Goal: Check status: Check status

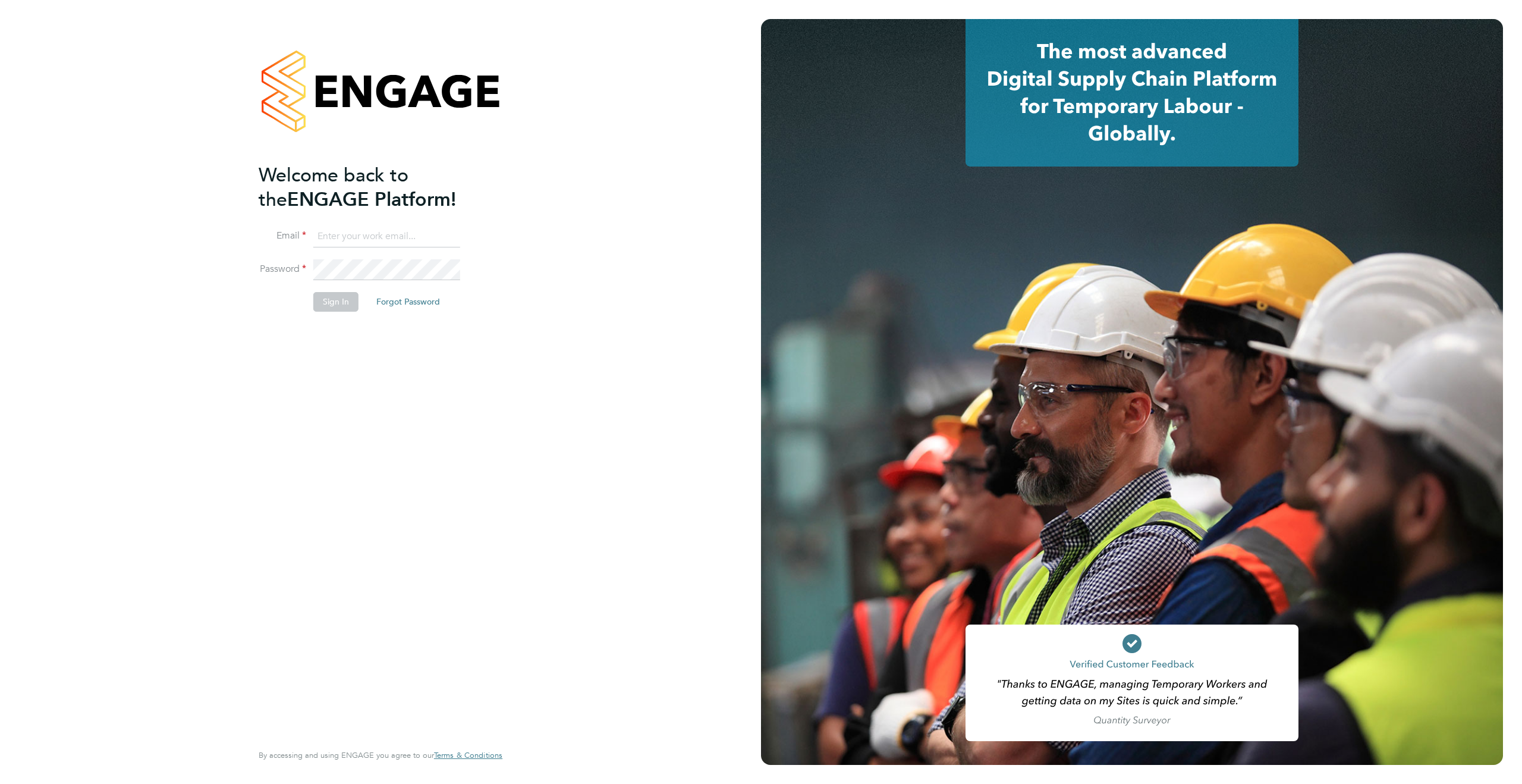
type input "[PERSON_NAME][EMAIL_ADDRESS][PERSON_NAME][DOMAIN_NAME]"
click at [330, 296] on button "Sign In" at bounding box center [336, 301] width 45 height 19
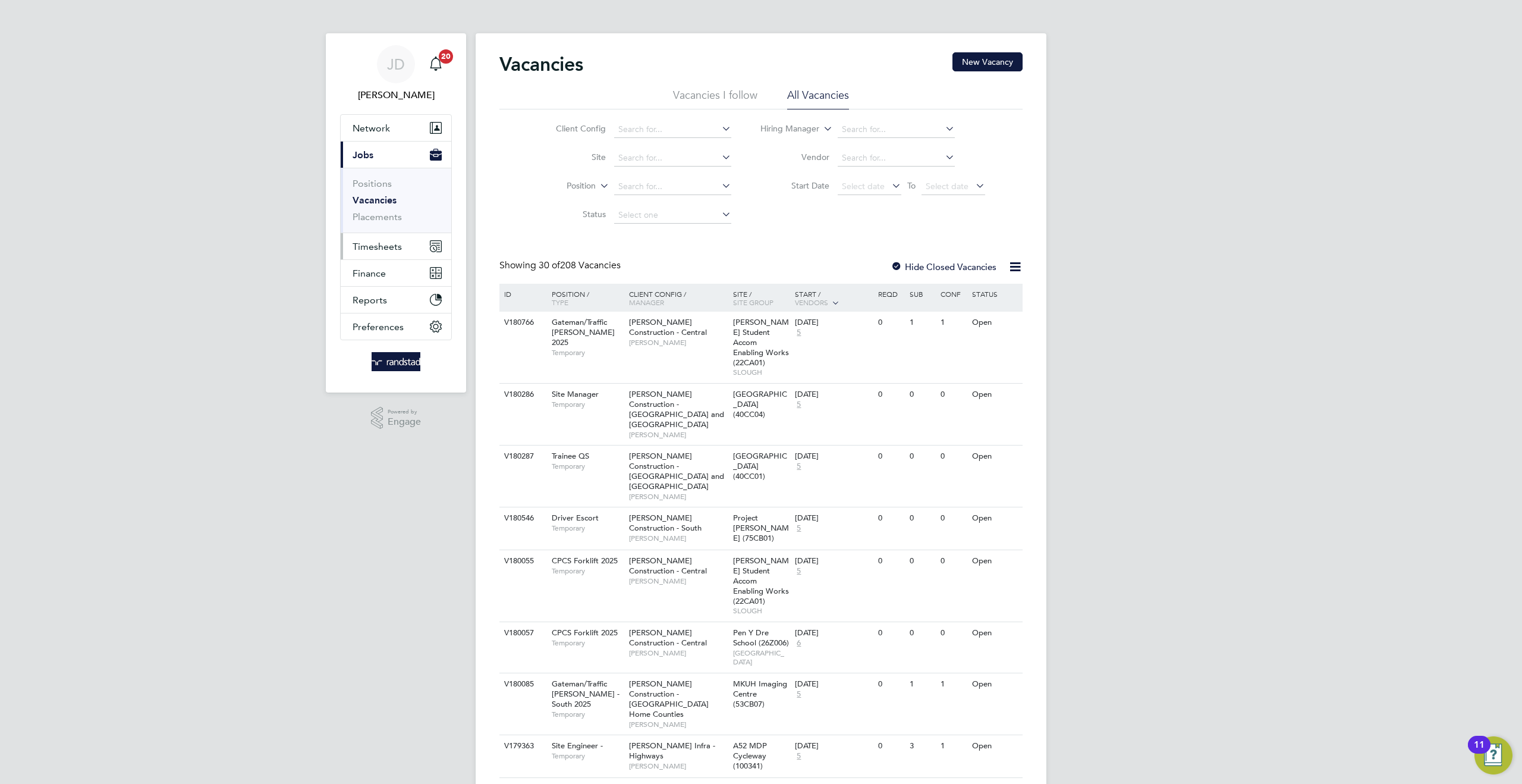
click at [366, 246] on span "Timesheets" at bounding box center [377, 246] width 50 height 11
drag, startPoint x: 383, startPoint y: 213, endPoint x: 905, endPoint y: 2, distance: 563.0
click at [378, 242] on span "Timesheets" at bounding box center [377, 246] width 50 height 11
click at [385, 210] on link "Timesheets" at bounding box center [377, 210] width 50 height 11
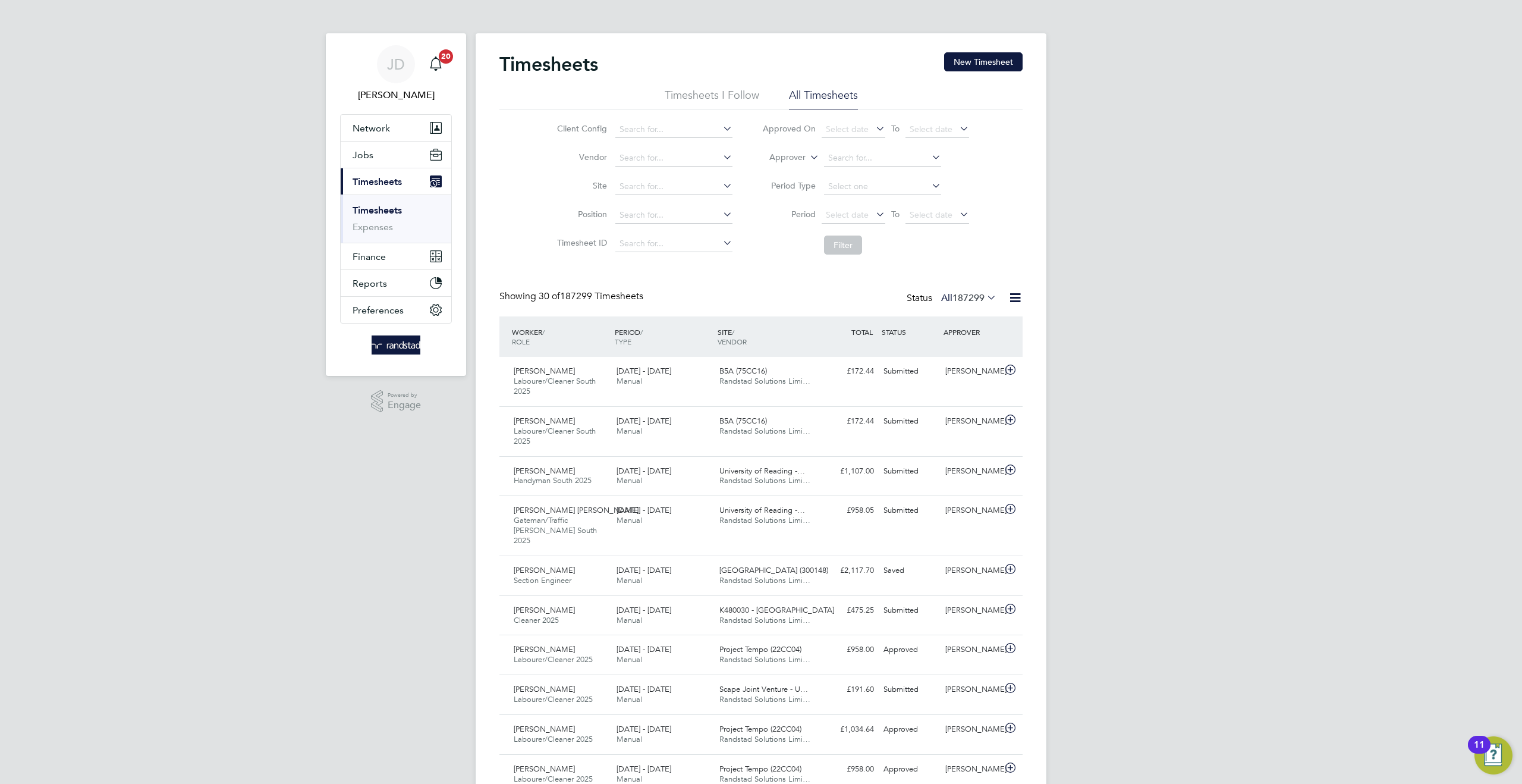
click at [808, 157] on icon at bounding box center [808, 153] width 0 height 11
click at [778, 169] on li "Worker" at bounding box center [777, 171] width 59 height 15
click at [849, 154] on input at bounding box center [883, 158] width 117 height 17
click at [855, 163] on input "volonga" at bounding box center [883, 158] width 117 height 17
click at [857, 168] on li "[PERSON_NAME]" at bounding box center [882, 173] width 118 height 16
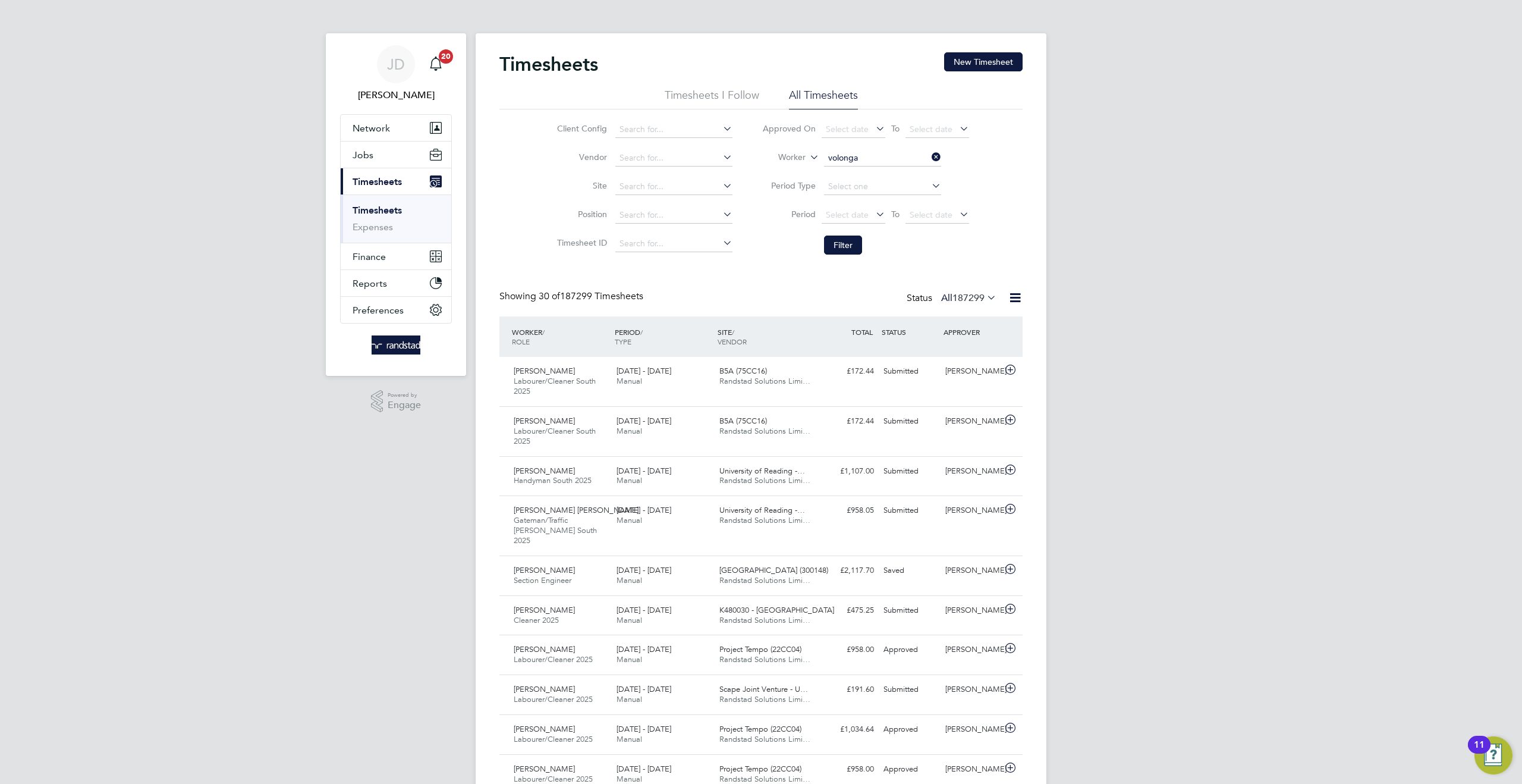
type input "[PERSON_NAME]"
click at [846, 245] on button "Filter" at bounding box center [843, 245] width 38 height 19
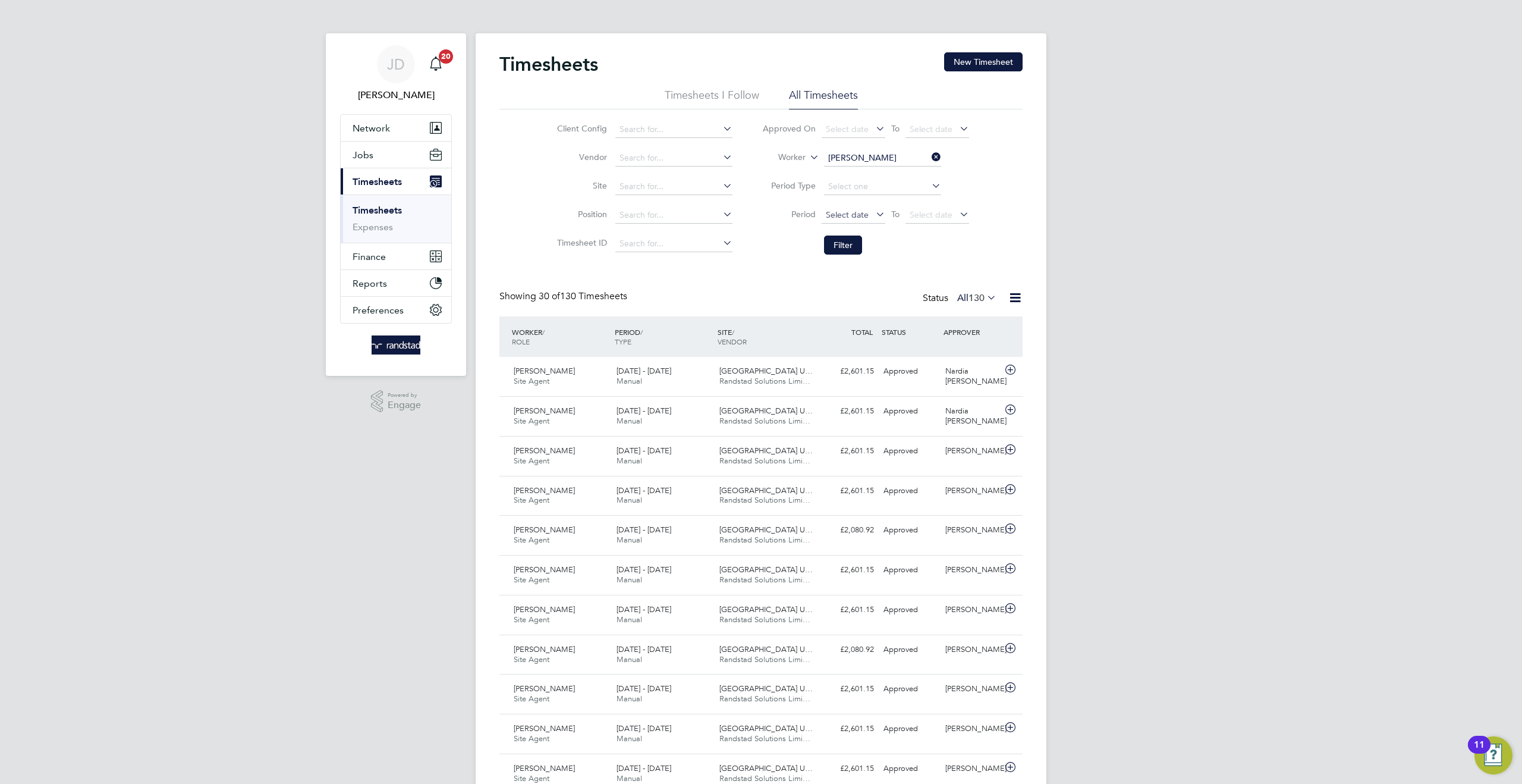
click at [865, 214] on span "Select date" at bounding box center [847, 215] width 43 height 11
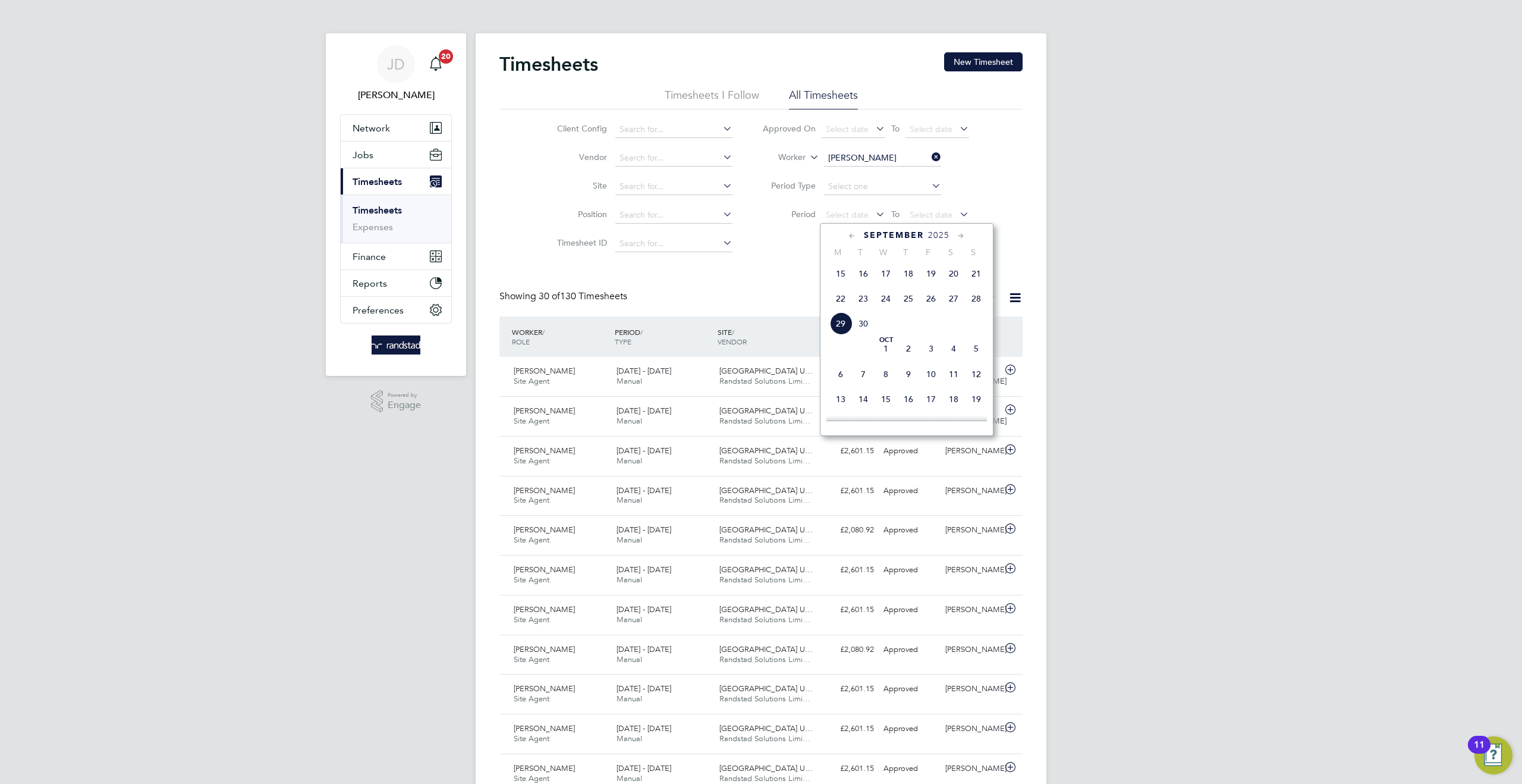
drag, startPoint x: 958, startPoint y: 278, endPoint x: 938, endPoint y: 254, distance: 31.2
click at [958, 278] on span "20" at bounding box center [953, 273] width 23 height 23
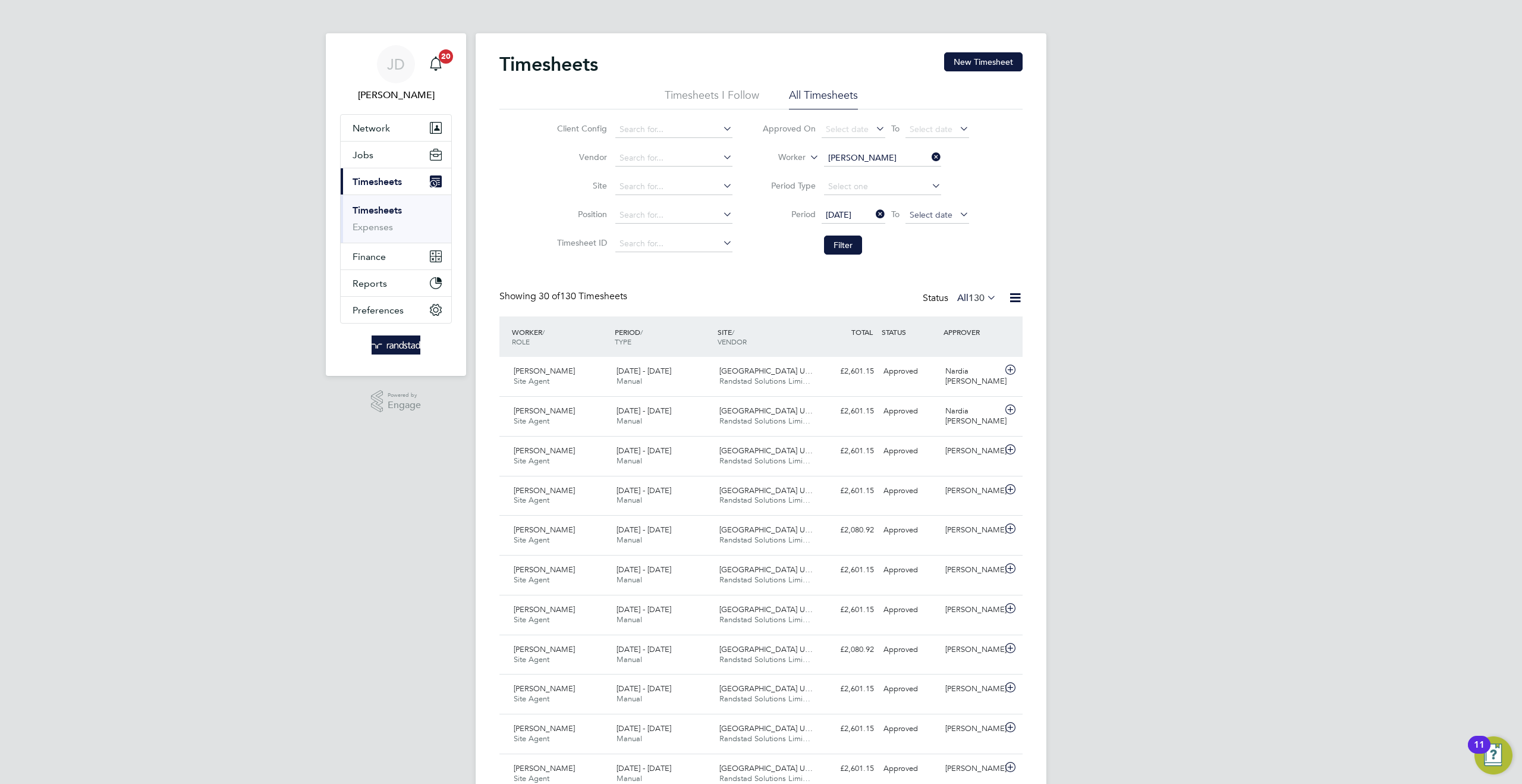
click at [929, 213] on span "Select date" at bounding box center [931, 215] width 43 height 11
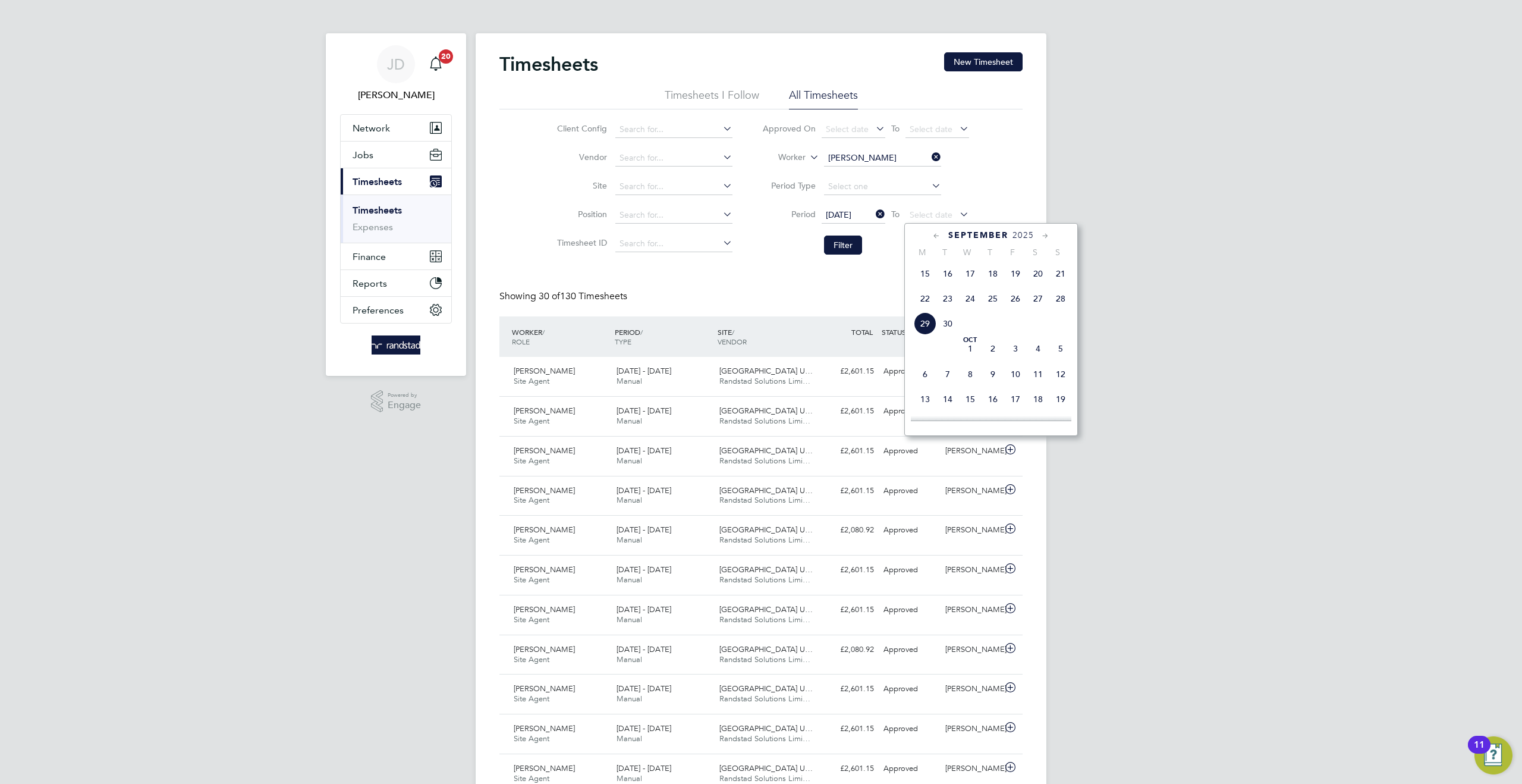
click at [1013, 305] on span "26" at bounding box center [1015, 298] width 23 height 23
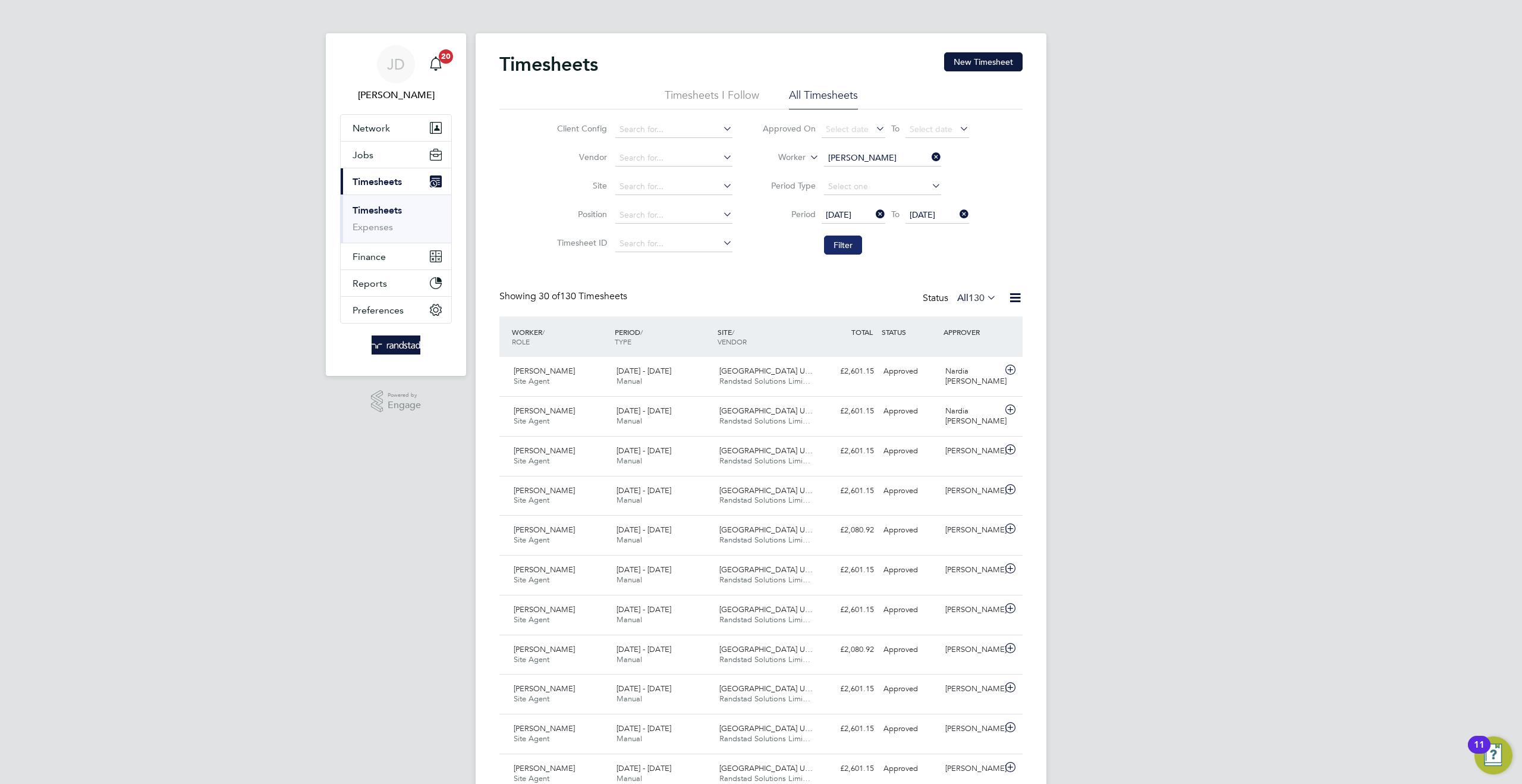
click at [837, 247] on button "Filter" at bounding box center [843, 245] width 38 height 19
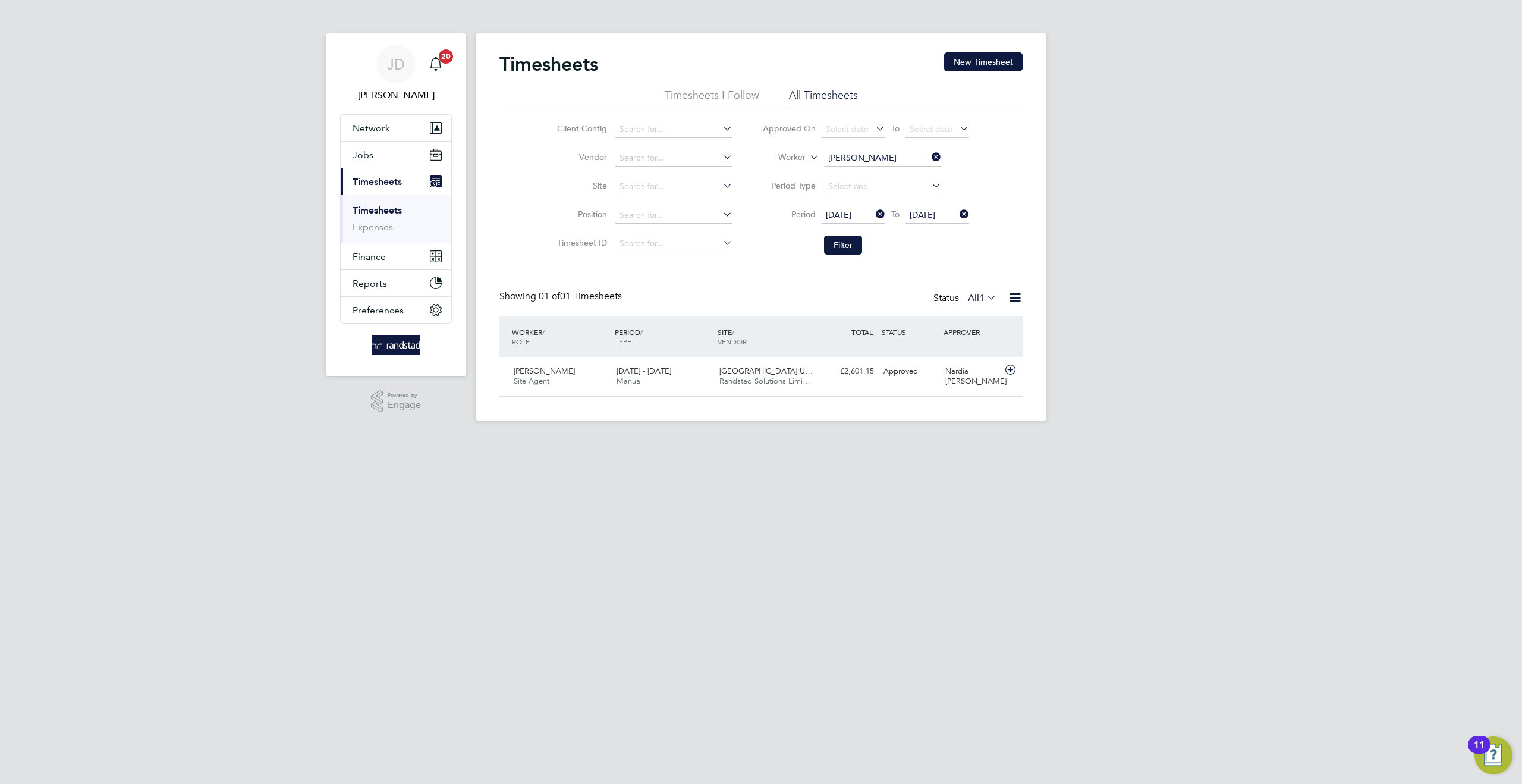
click at [929, 155] on icon at bounding box center [929, 157] width 0 height 17
click at [627, 189] on input at bounding box center [674, 187] width 117 height 17
drag, startPoint x: 662, startPoint y: 216, endPoint x: 786, endPoint y: 240, distance: 126.3
click at [662, 216] on li "[GEOGRAPHIC_DATA] (300148)" at bounding box center [678, 219] width 128 height 16
type input "[GEOGRAPHIC_DATA] (300148)"
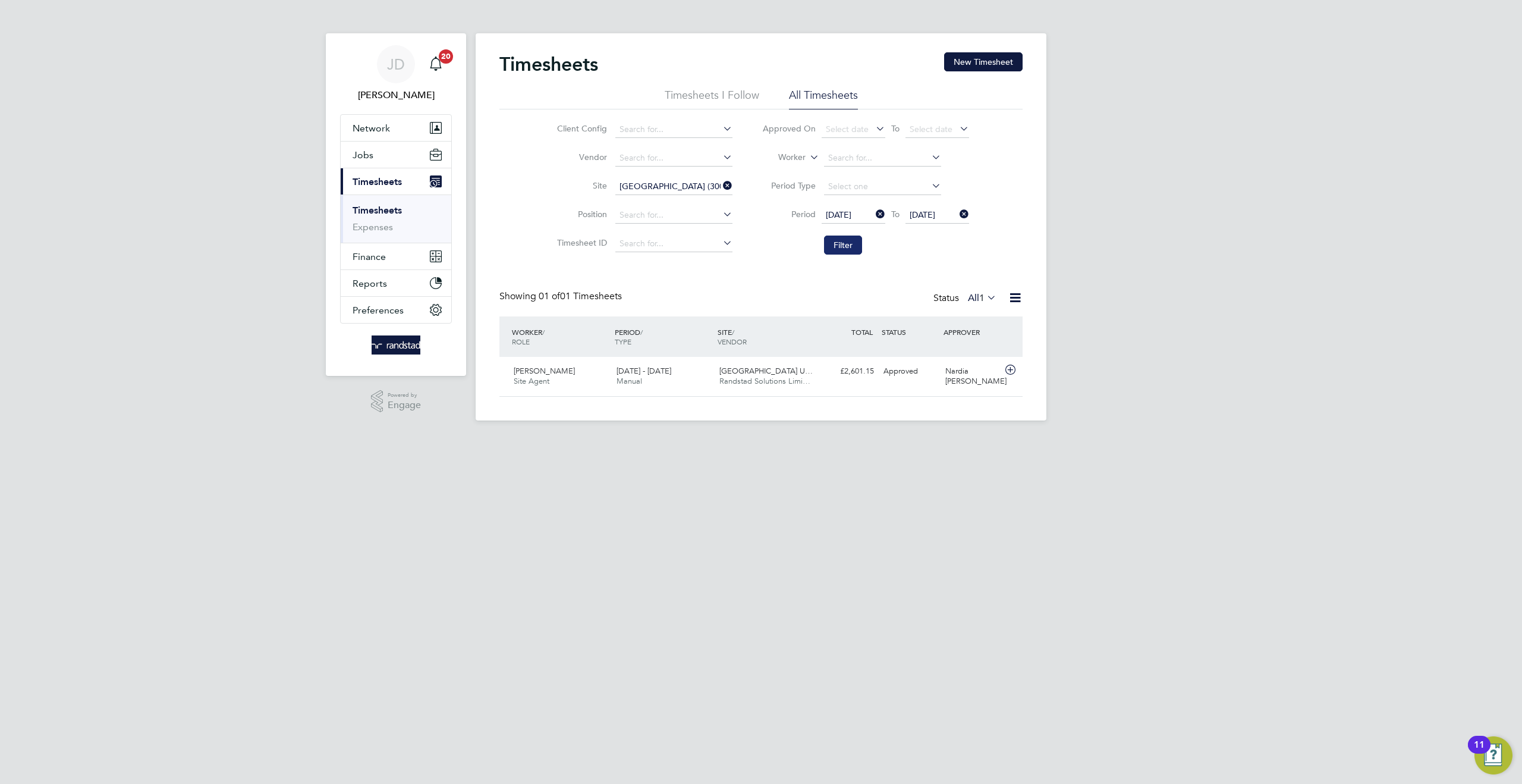
click at [840, 243] on button "Filter" at bounding box center [843, 245] width 38 height 19
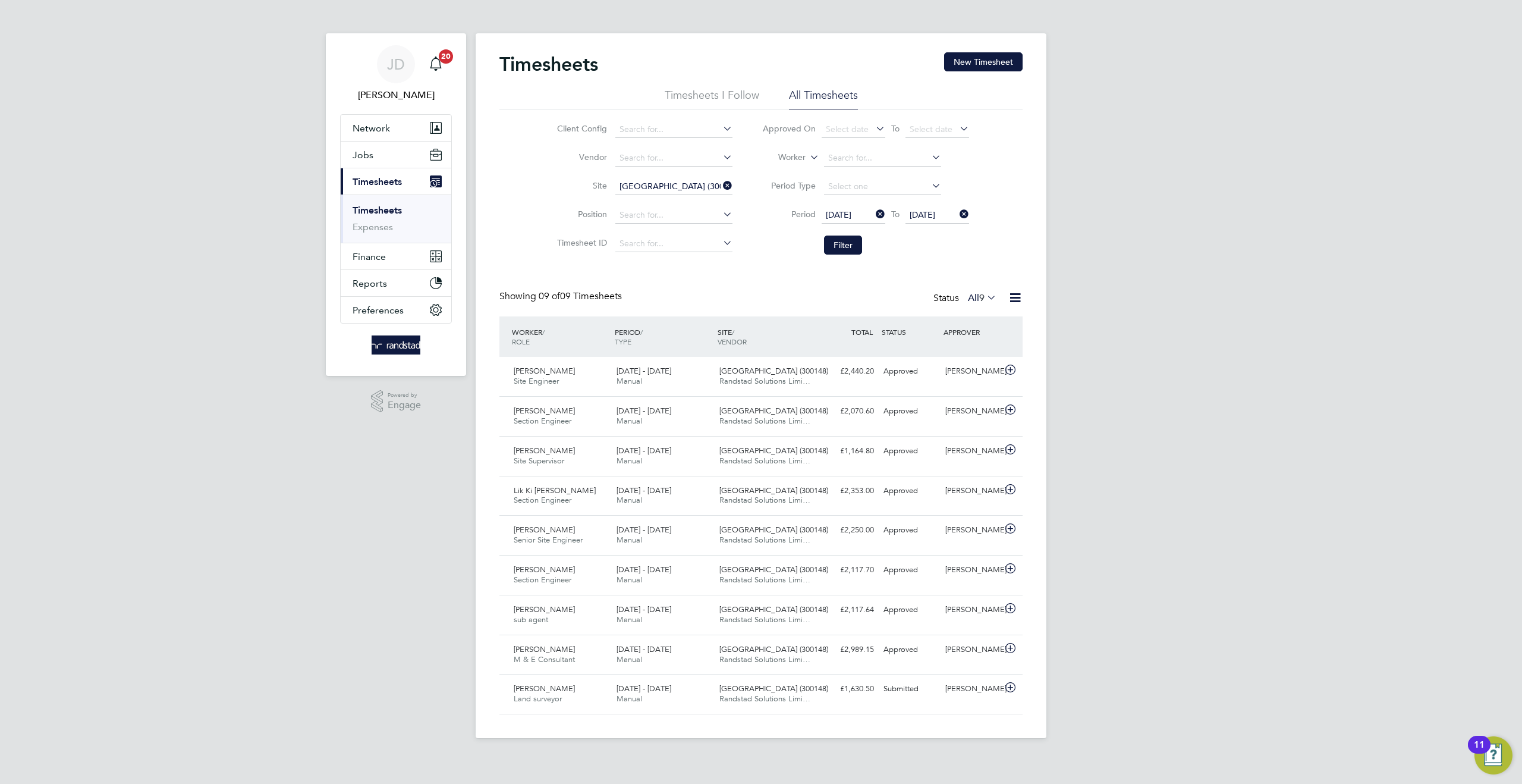
click at [721, 184] on icon at bounding box center [721, 185] width 0 height 17
click at [651, 187] on input at bounding box center [674, 187] width 117 height 17
click at [631, 185] on input "collindale" at bounding box center [674, 187] width 117 height 17
click at [681, 201] on li "[GEOGRAPHIC_DATA] Re-Development (300122)" at bounding box center [702, 203] width 175 height 16
type input "[GEOGRAPHIC_DATA] Re-Development (300122)"
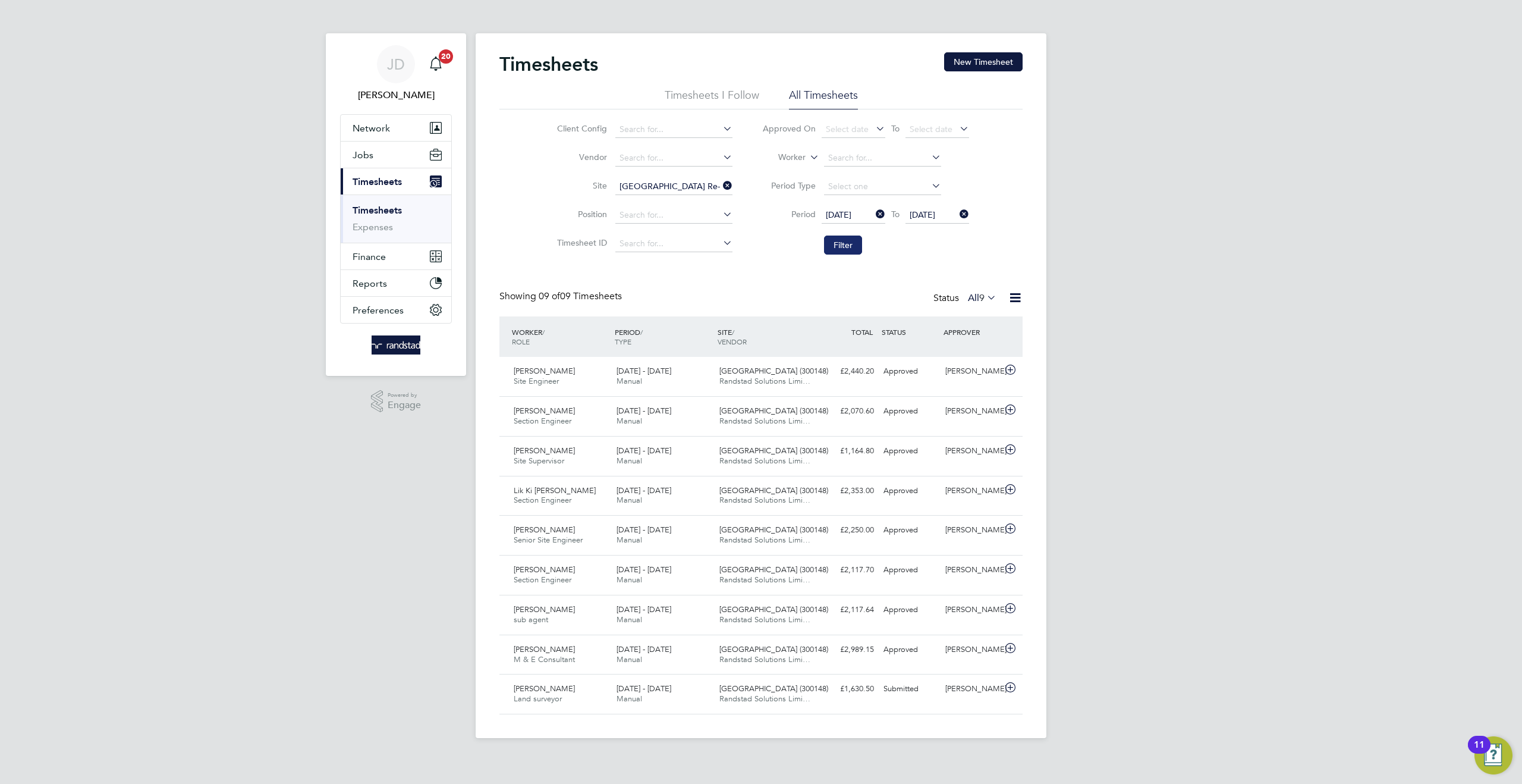
click at [830, 248] on button "Filter" at bounding box center [843, 245] width 38 height 19
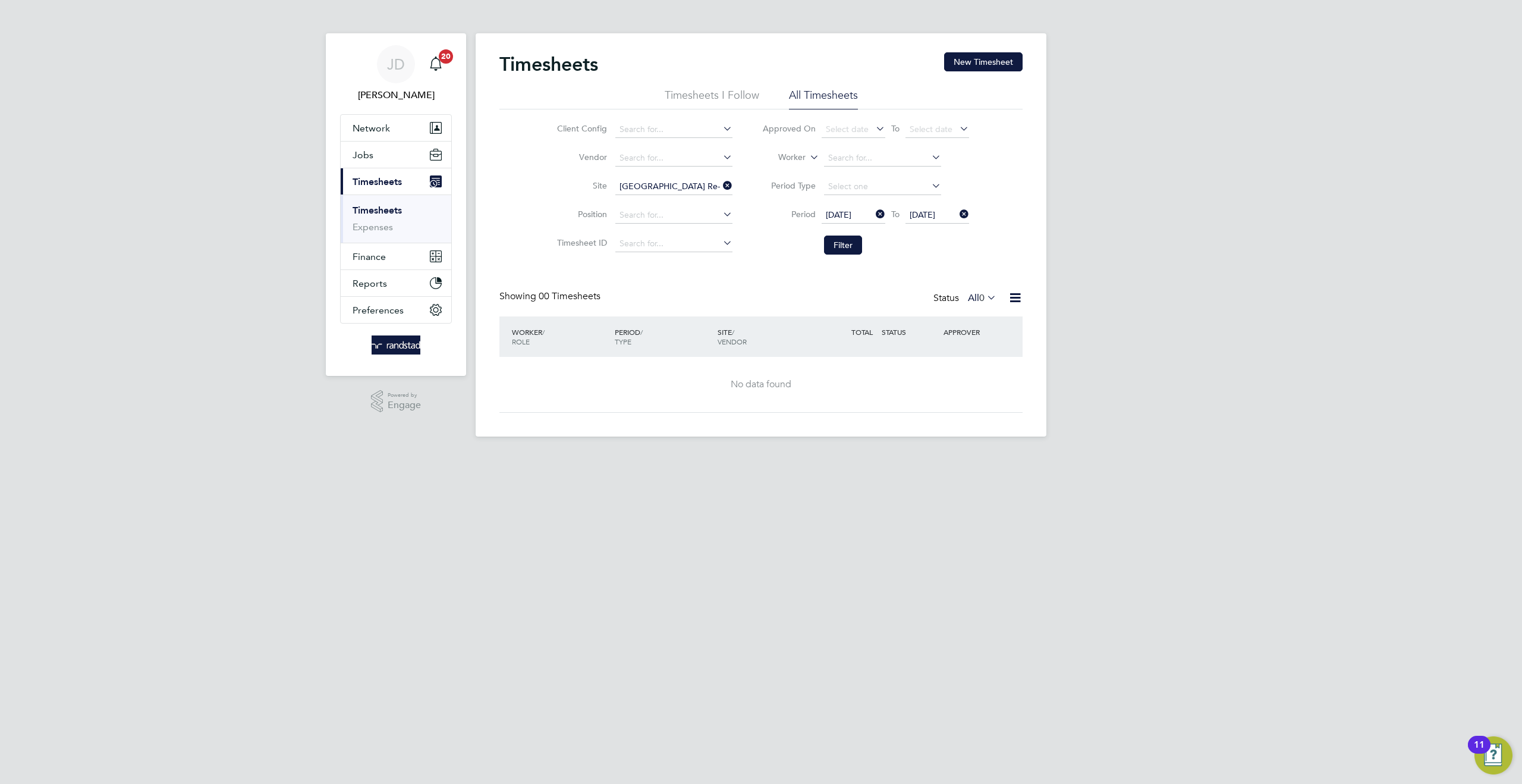
click at [721, 189] on icon at bounding box center [721, 185] width 0 height 17
click at [665, 185] on input at bounding box center [674, 187] width 117 height 17
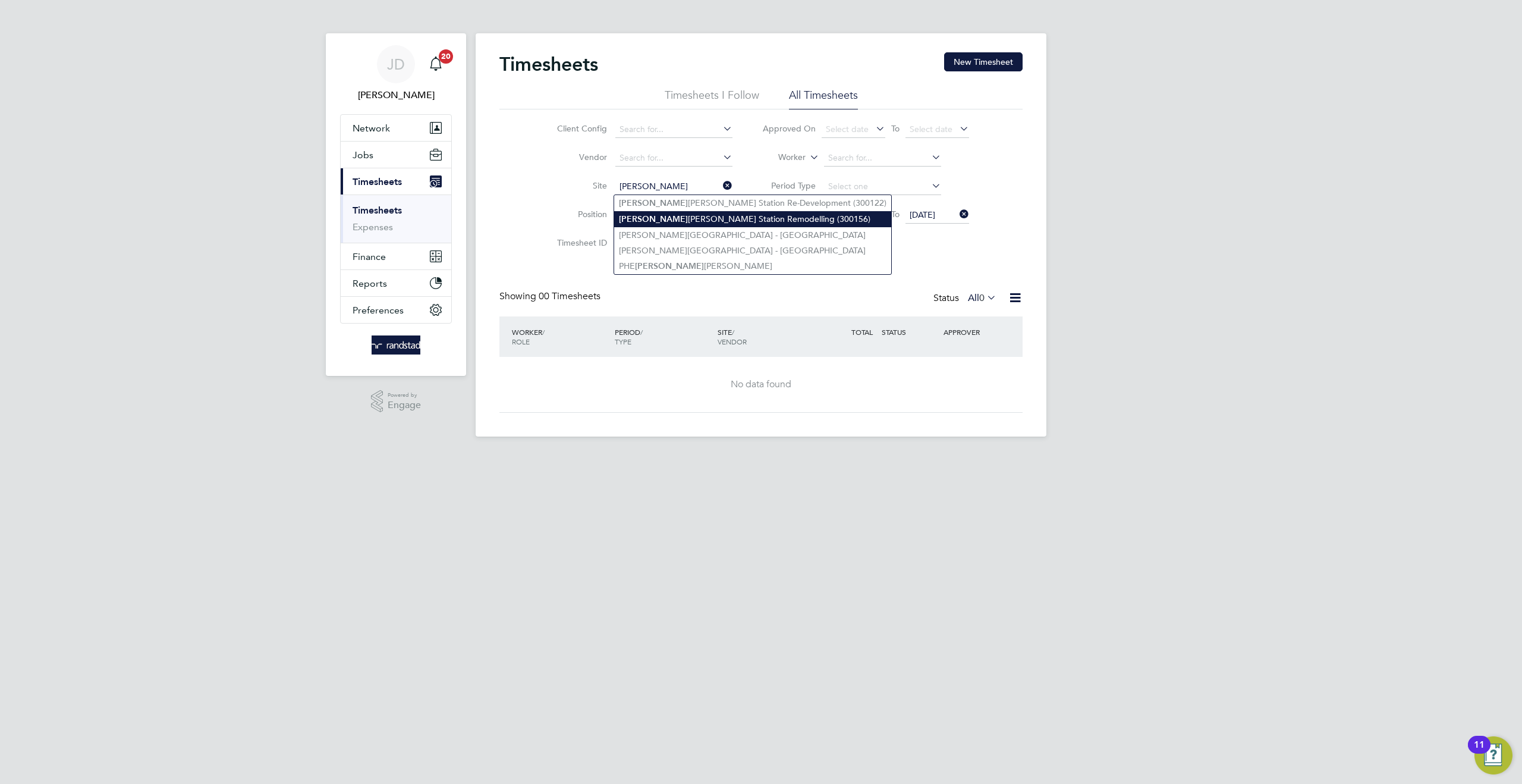
click at [690, 215] on li "[PERSON_NAME] Station Remodelling (300156)" at bounding box center [752, 219] width 277 height 16
type input "[GEOGRAPHIC_DATA] Remodelling (300156)"
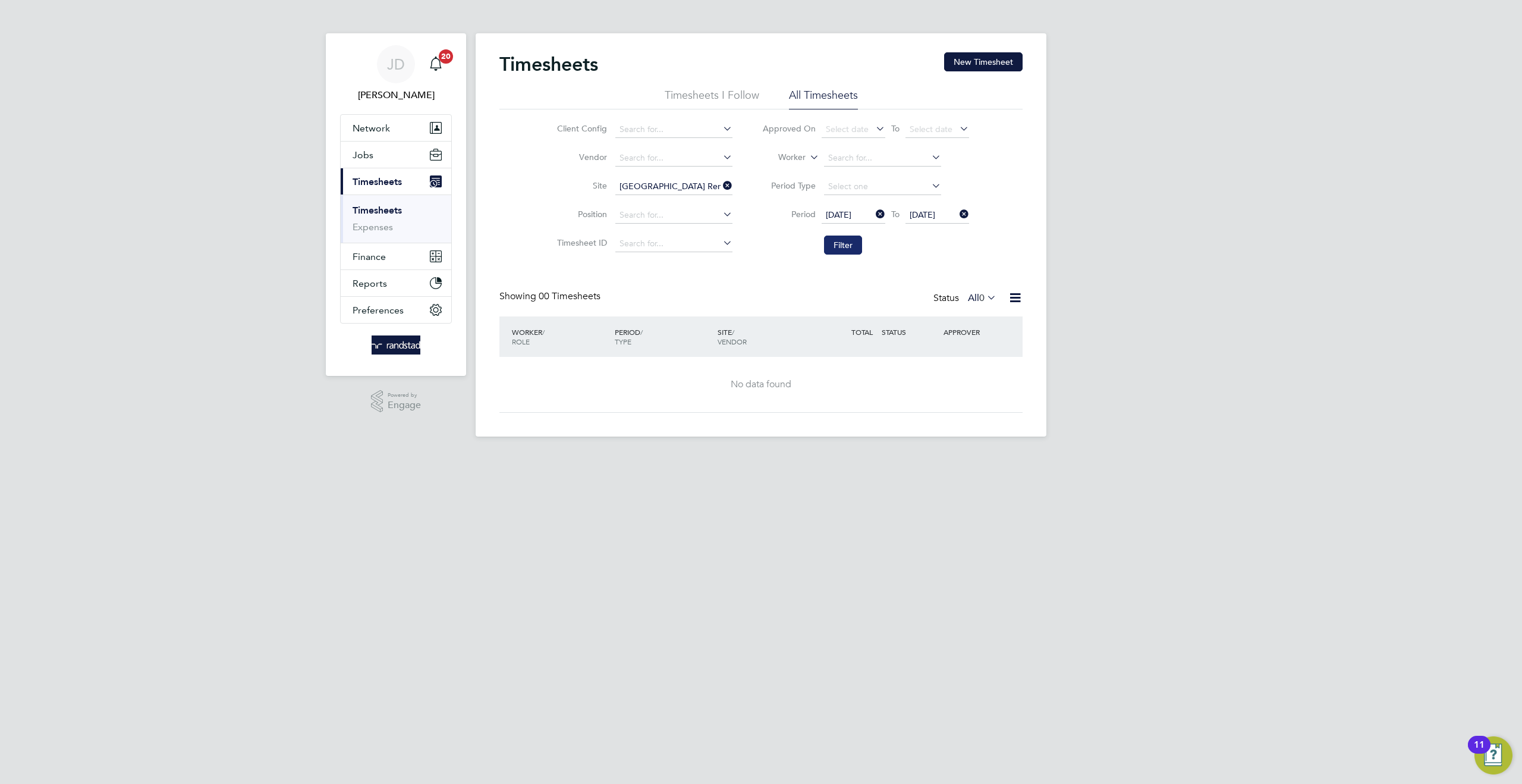
click at [832, 243] on button "Filter" at bounding box center [843, 245] width 38 height 19
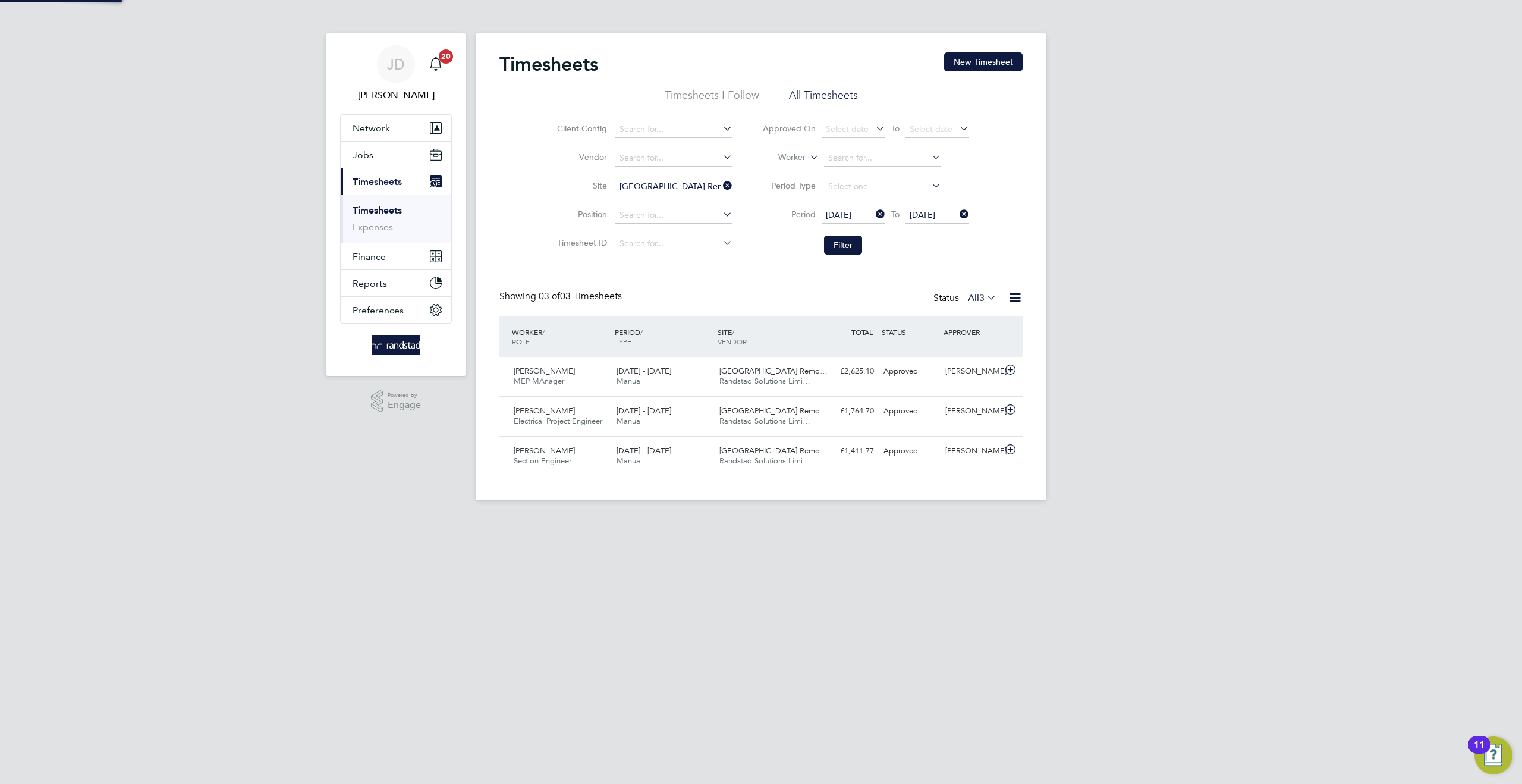
scroll to position [29, 103]
click at [721, 187] on icon at bounding box center [721, 185] width 0 height 17
click at [846, 161] on input at bounding box center [883, 158] width 117 height 17
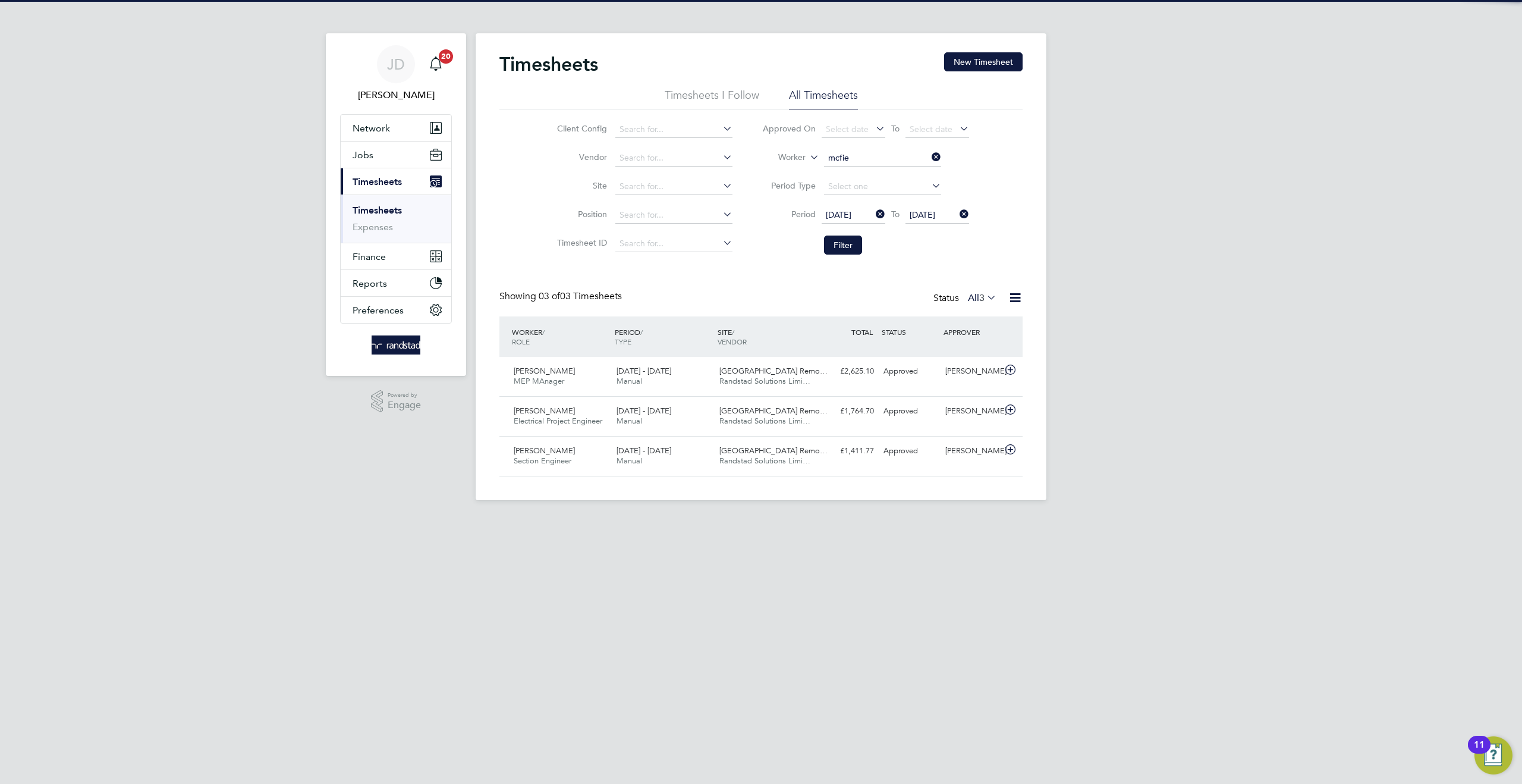
click at [896, 173] on b "Mcfie" at bounding box center [907, 174] width 22 height 10
type input "[PERSON_NAME]"
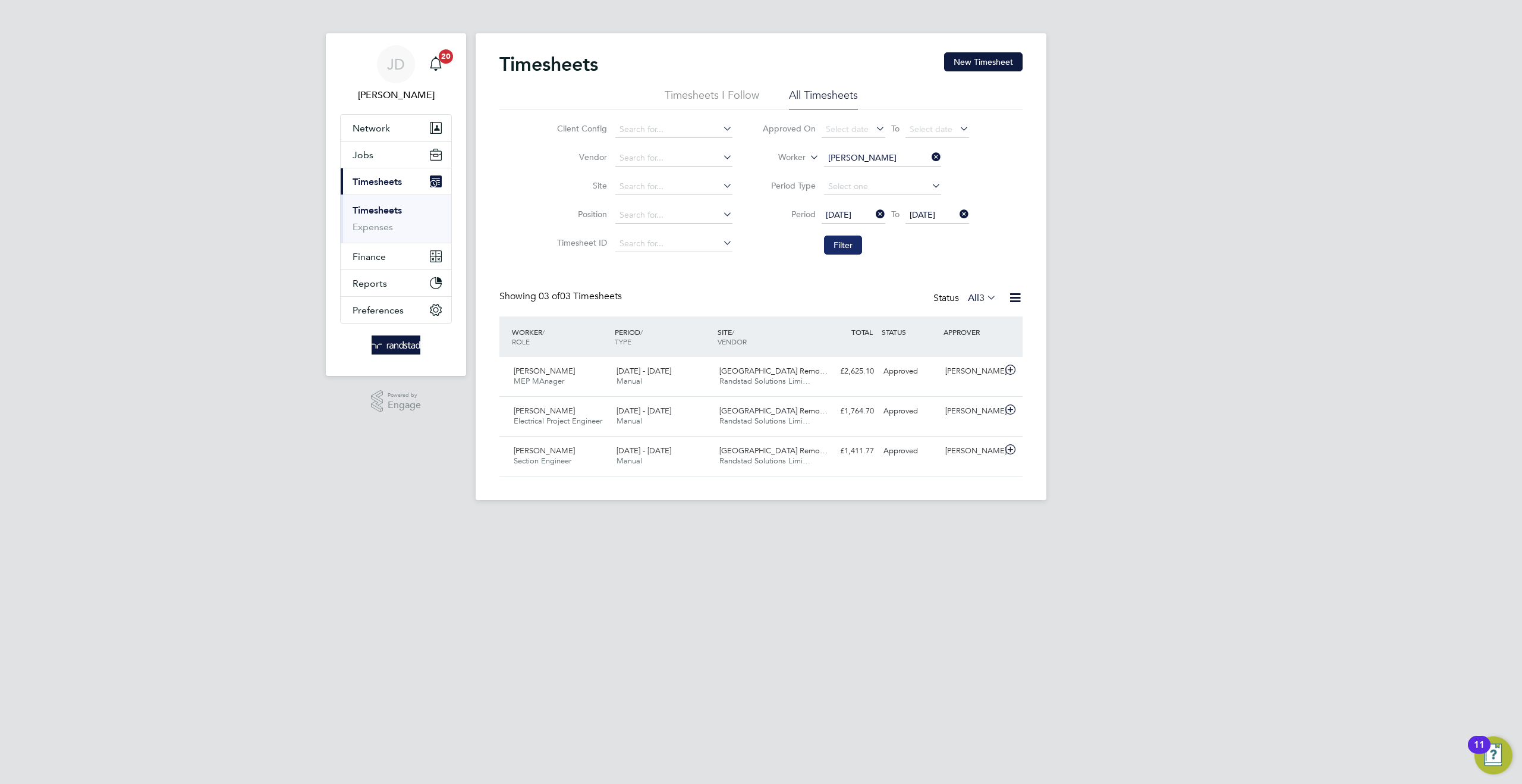
click at [841, 239] on button "Filter" at bounding box center [843, 245] width 38 height 19
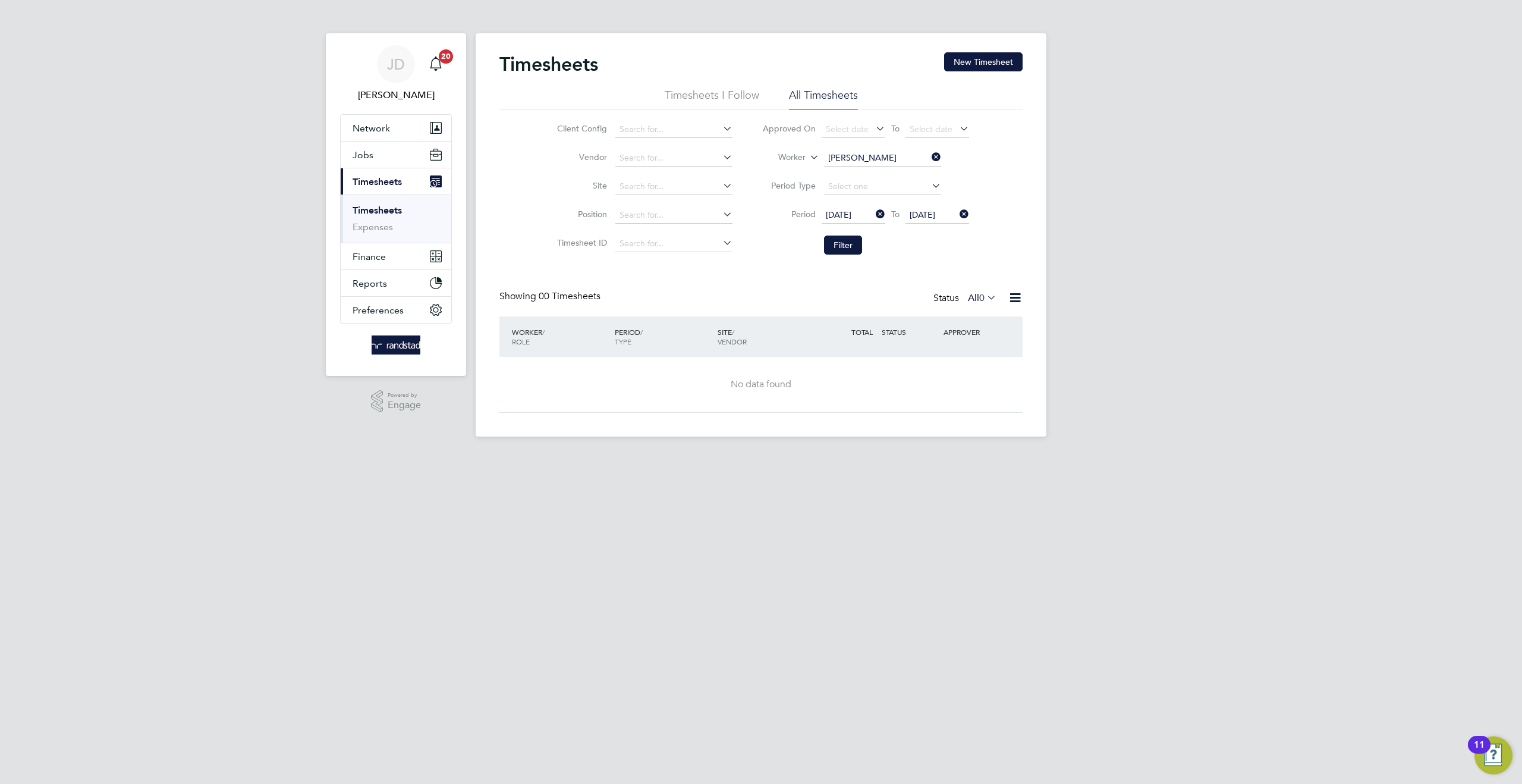
click at [929, 159] on icon at bounding box center [929, 157] width 0 height 17
click at [844, 161] on input at bounding box center [883, 158] width 117 height 17
click at [860, 253] on li "[PERSON_NAME]" at bounding box center [905, 254] width 165 height 16
type input "[PERSON_NAME]"
click at [842, 245] on button "Filter" at bounding box center [843, 245] width 38 height 19
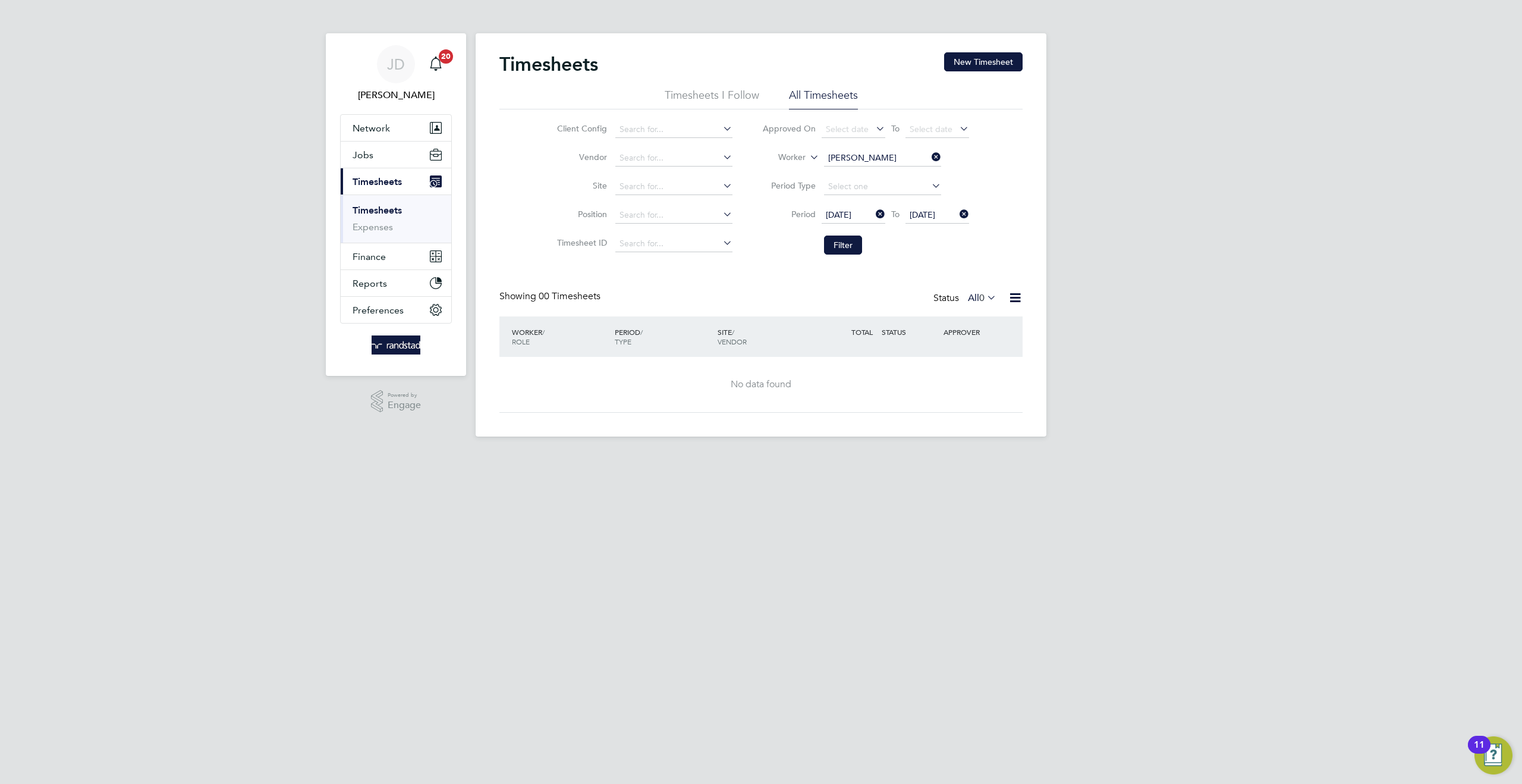
drag, startPoint x: 936, startPoint y: 155, endPoint x: 886, endPoint y: 159, distance: 50.2
click at [929, 155] on icon at bounding box center [929, 157] width 0 height 17
click at [886, 159] on input at bounding box center [883, 158] width 117 height 17
drag, startPoint x: 898, startPoint y: 176, endPoint x: 816, endPoint y: 170, distance: 82.2
click at [897, 176] on li "[PERSON_NAME]" at bounding box center [882, 174] width 118 height 16
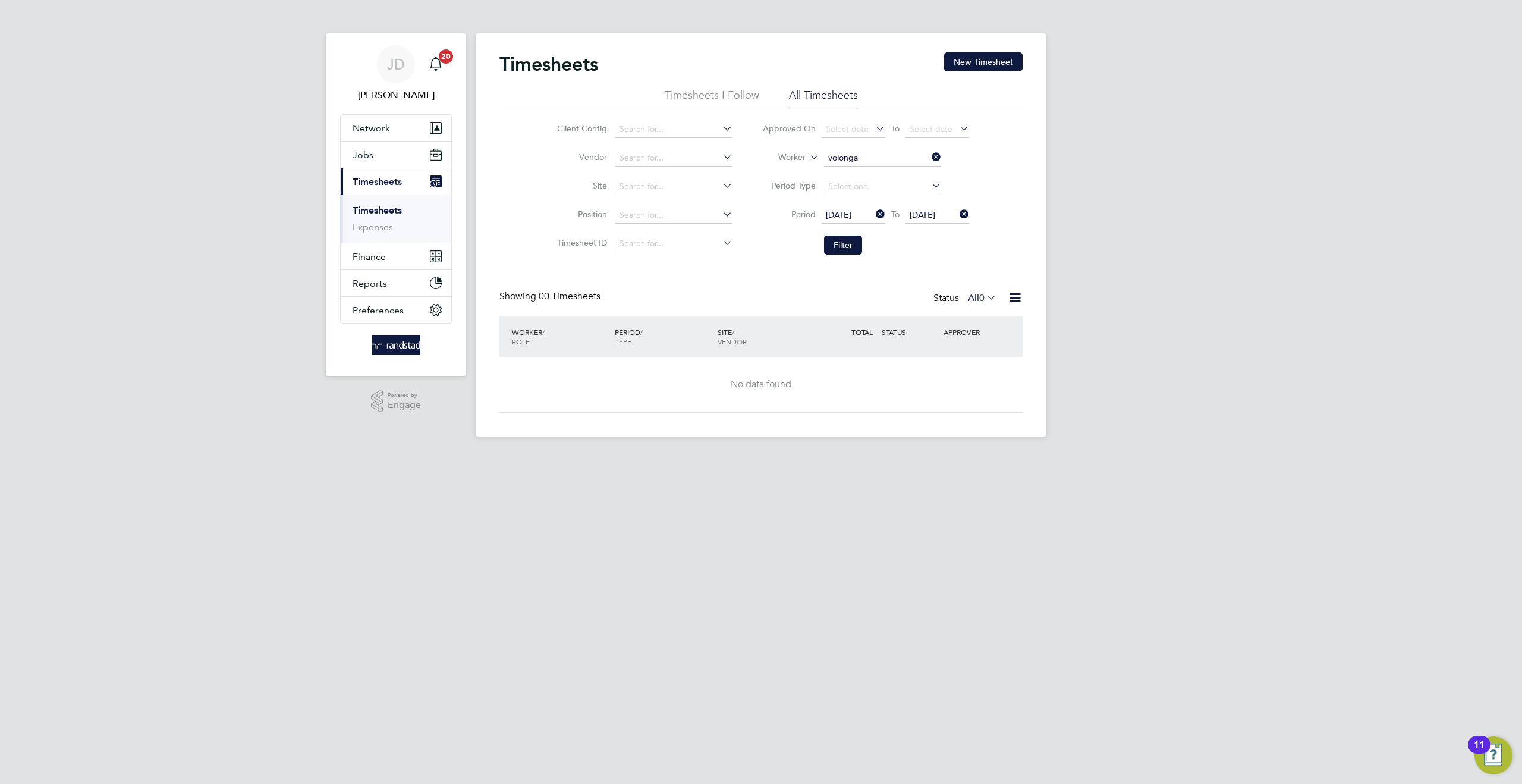
type input "[PERSON_NAME]"
click at [852, 240] on button "Filter" at bounding box center [843, 245] width 38 height 19
click at [929, 157] on icon at bounding box center [929, 157] width 0 height 17
click at [867, 155] on input at bounding box center [883, 158] width 117 height 17
click at [896, 174] on b "Mukabi" at bounding box center [911, 174] width 29 height 10
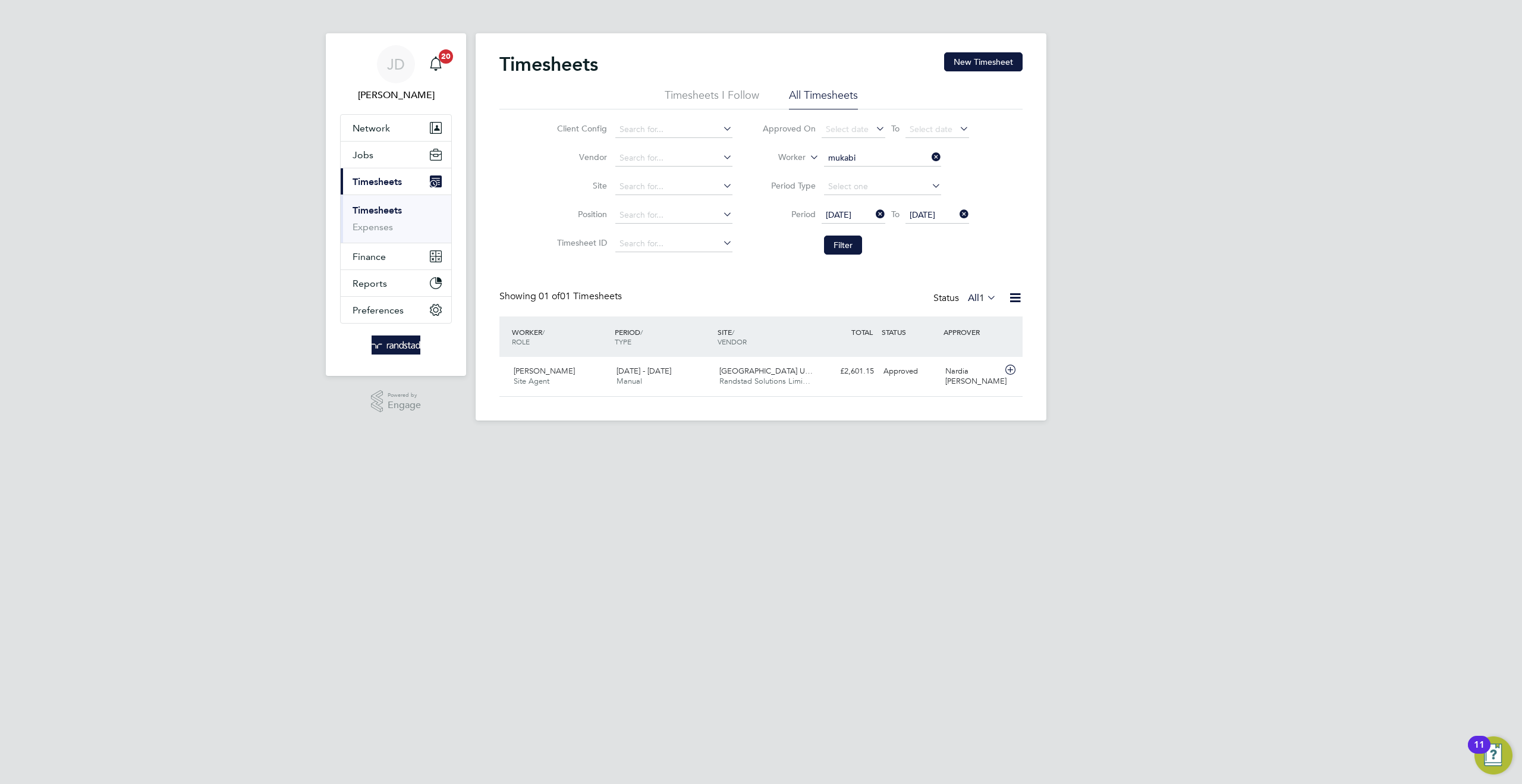
type input "[PERSON_NAME]"
click at [830, 247] on button "Filter" at bounding box center [843, 245] width 38 height 19
click at [929, 152] on icon at bounding box center [929, 157] width 0 height 17
click at [852, 160] on input at bounding box center [883, 158] width 117 height 17
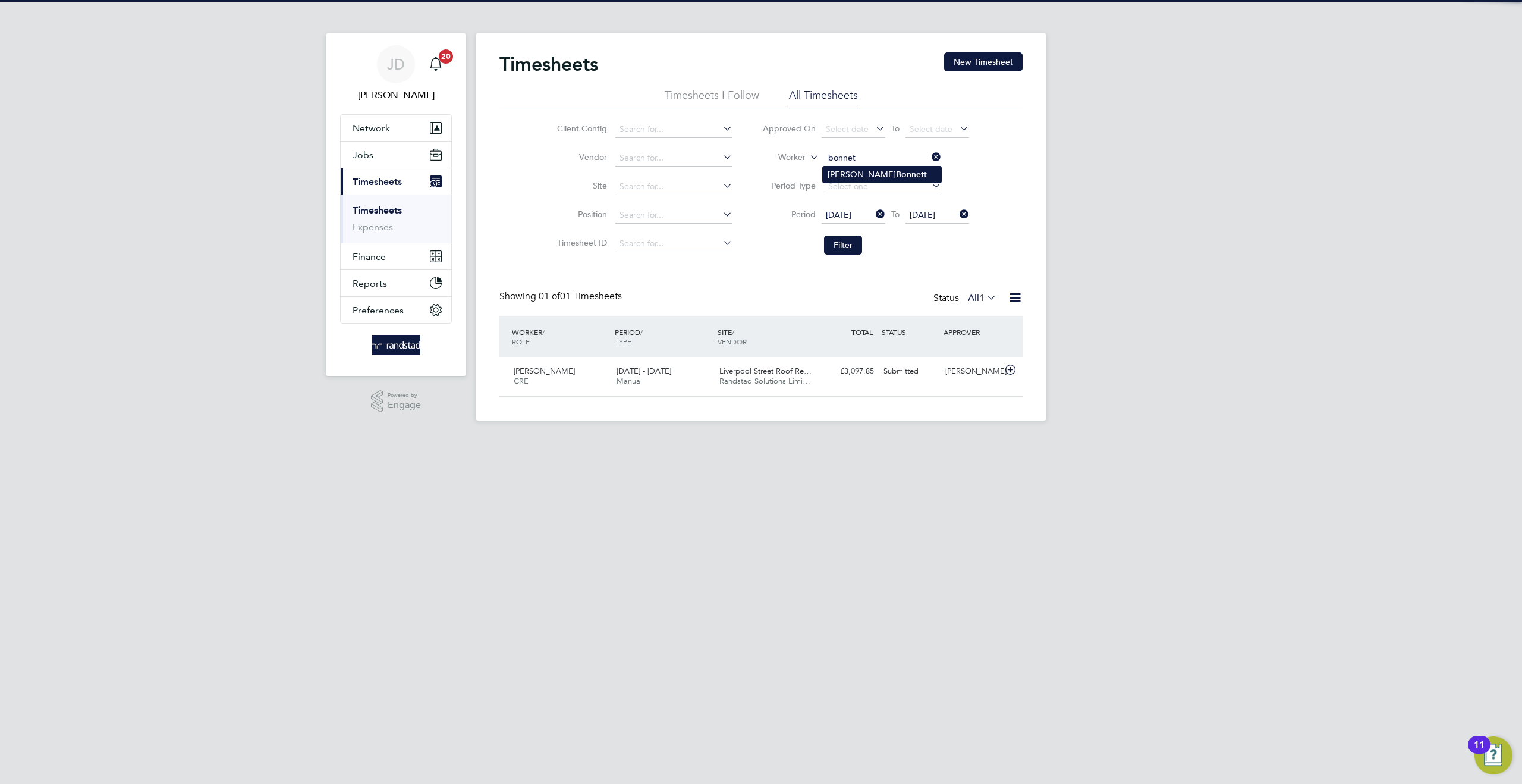
click at [896, 171] on b "Bonnet" at bounding box center [910, 174] width 28 height 10
type input "[PERSON_NAME]"
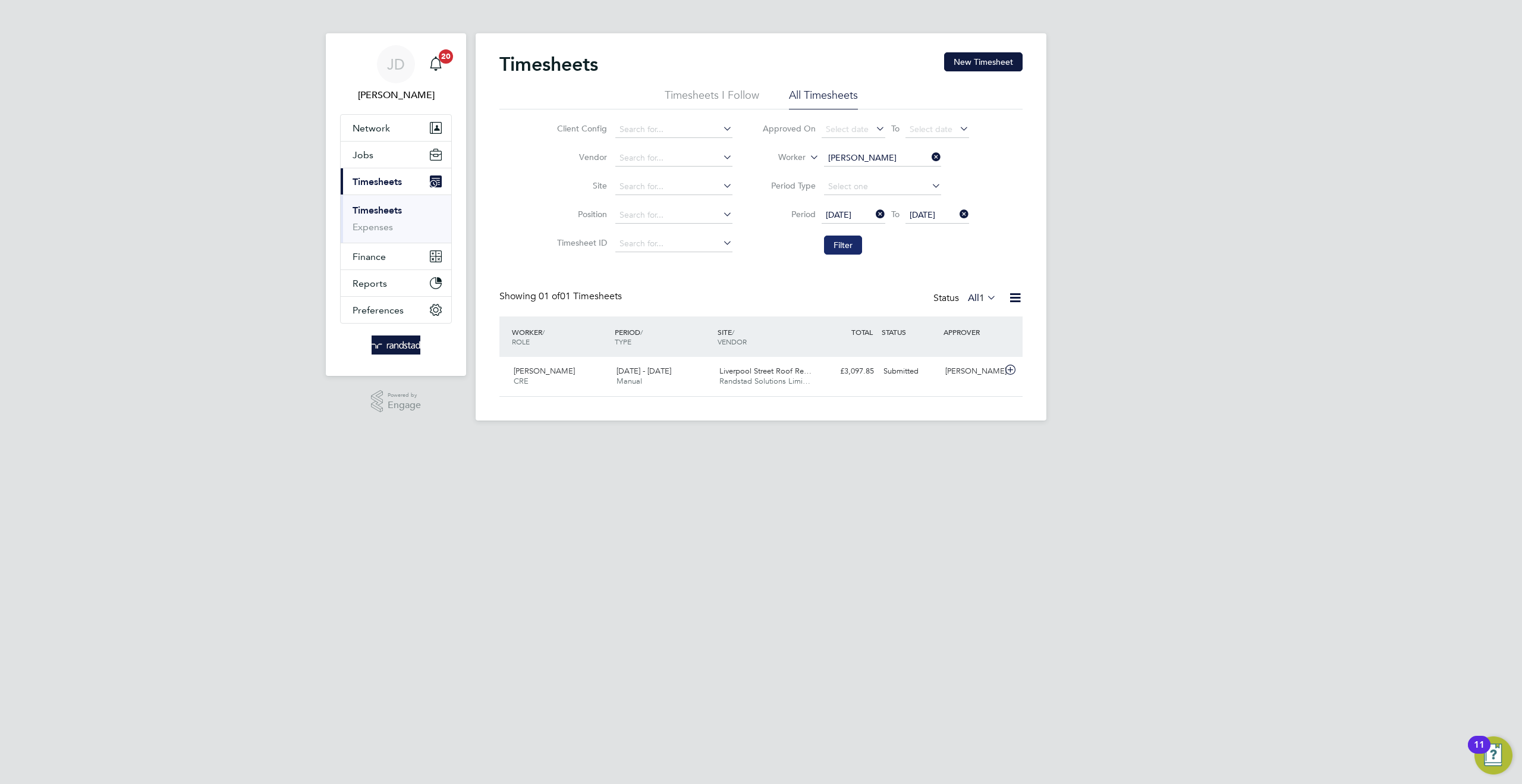
click at [851, 245] on button "Filter" at bounding box center [843, 245] width 38 height 19
drag, startPoint x: 938, startPoint y: 157, endPoint x: 900, endPoint y: 161, distance: 38.2
click at [929, 159] on icon at bounding box center [929, 157] width 0 height 17
click at [865, 157] on input at bounding box center [883, 158] width 117 height 17
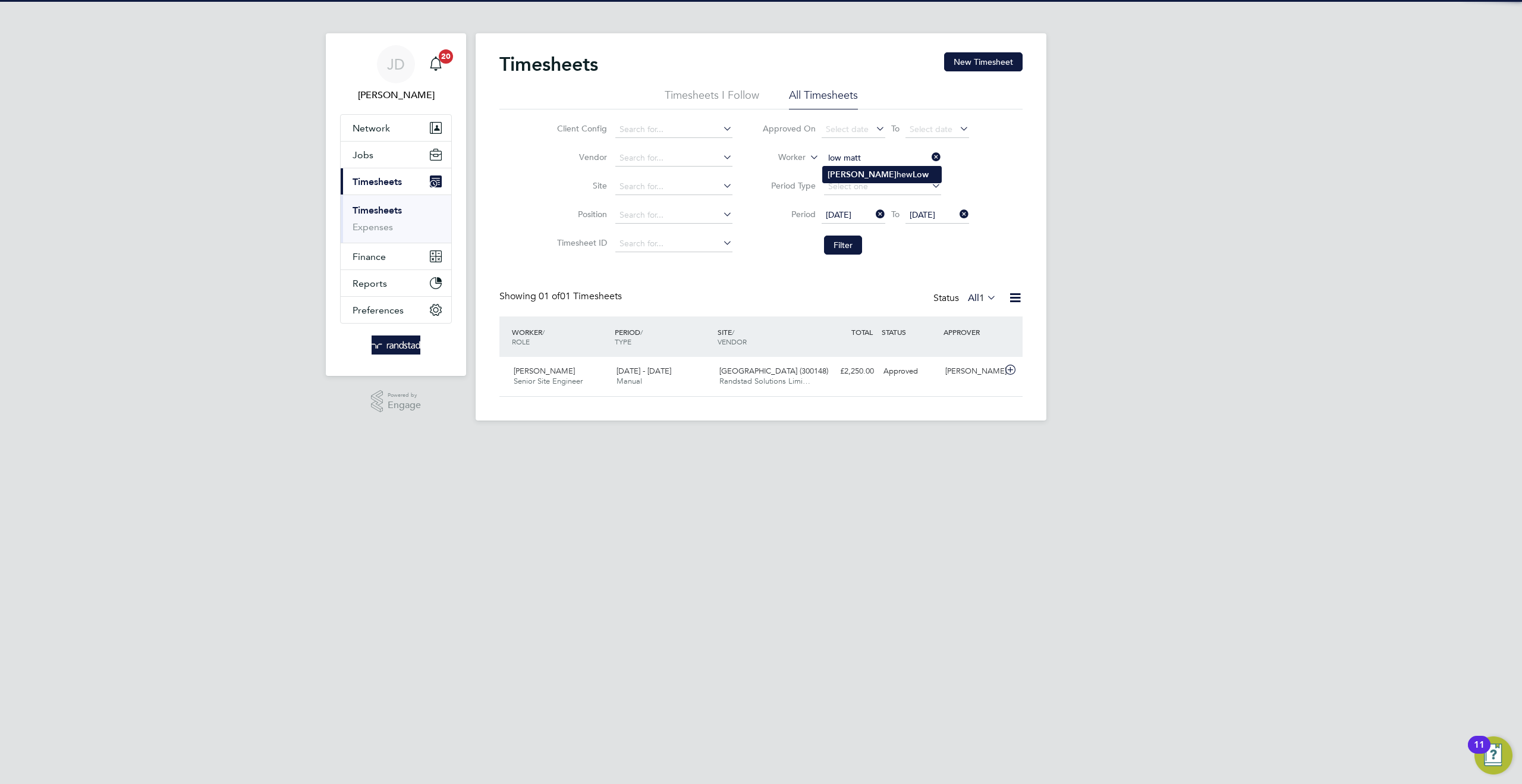
click at [913, 172] on b "Low" at bounding box center [921, 174] width 16 height 10
type input "[PERSON_NAME]"
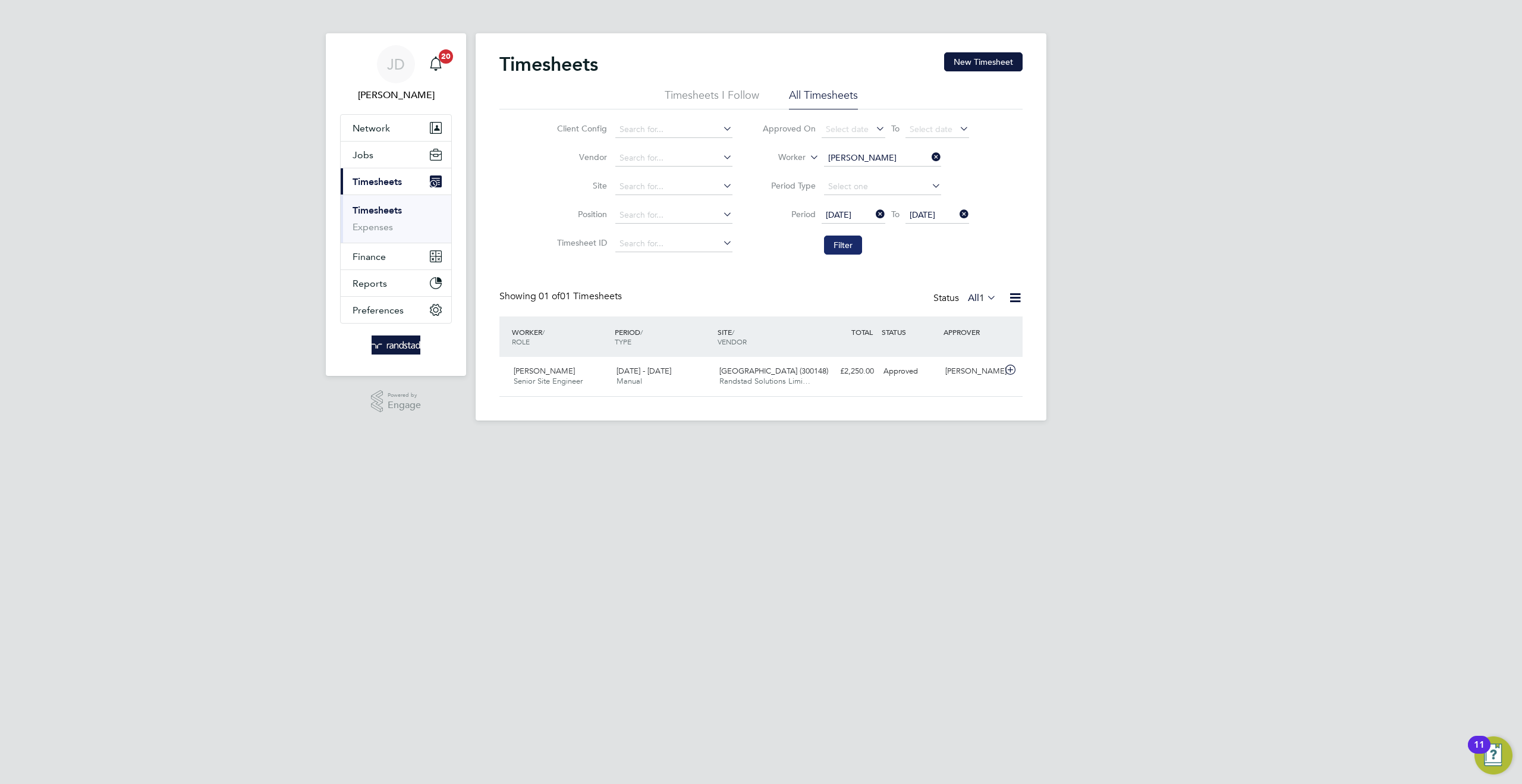
click at [846, 244] on button "Filter" at bounding box center [843, 245] width 38 height 19
drag, startPoint x: 933, startPoint y: 154, endPoint x: 913, endPoint y: 157, distance: 20.2
click at [929, 155] on icon at bounding box center [929, 157] width 0 height 17
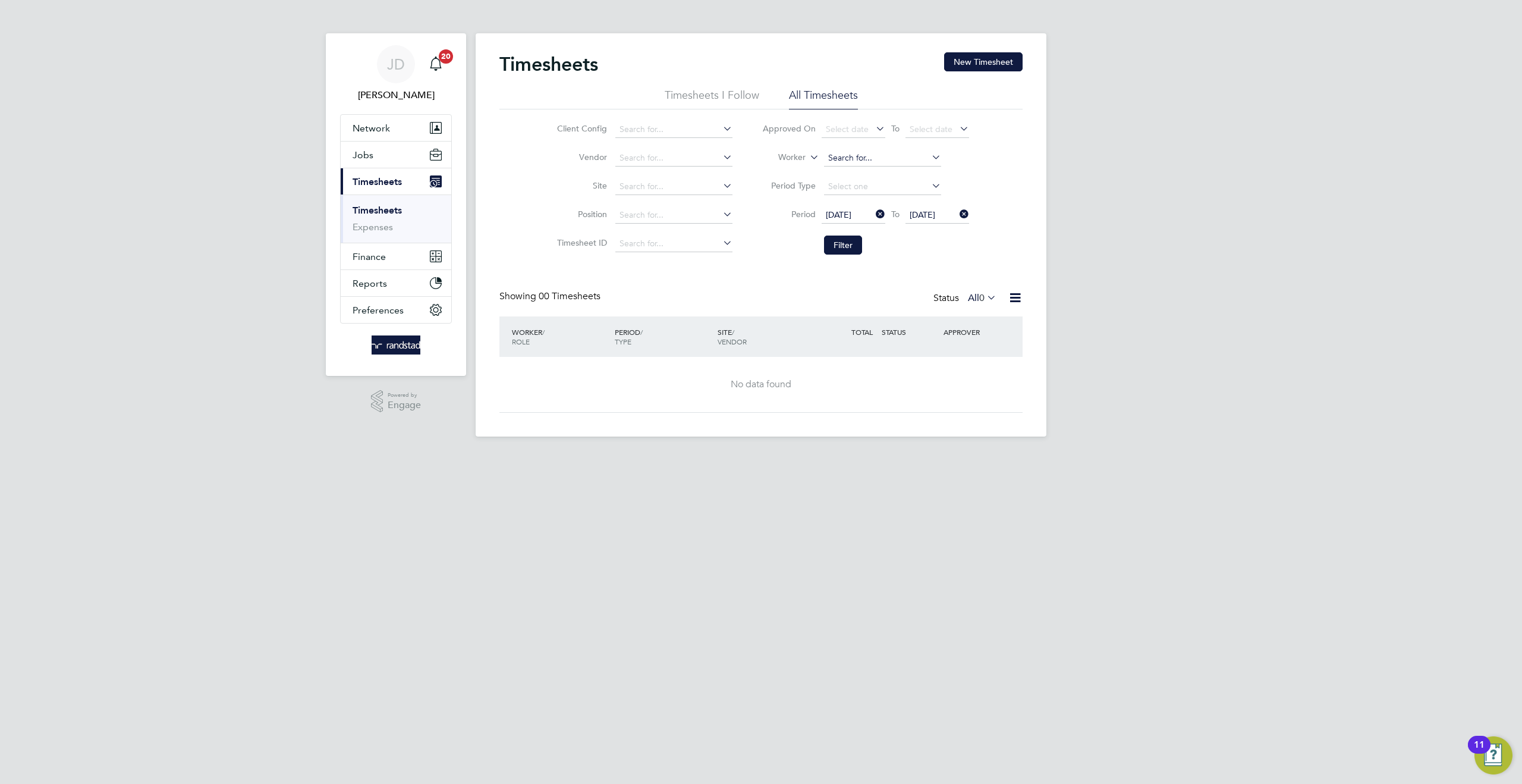
click at [873, 157] on input at bounding box center [883, 158] width 117 height 17
click at [896, 205] on b "[PERSON_NAME]" at bounding box center [931, 206] width 69 height 10
type input "[PERSON_NAME]"
click at [846, 248] on button "Filter" at bounding box center [843, 245] width 38 height 19
drag, startPoint x: 935, startPoint y: 152, endPoint x: 906, endPoint y: 157, distance: 29.4
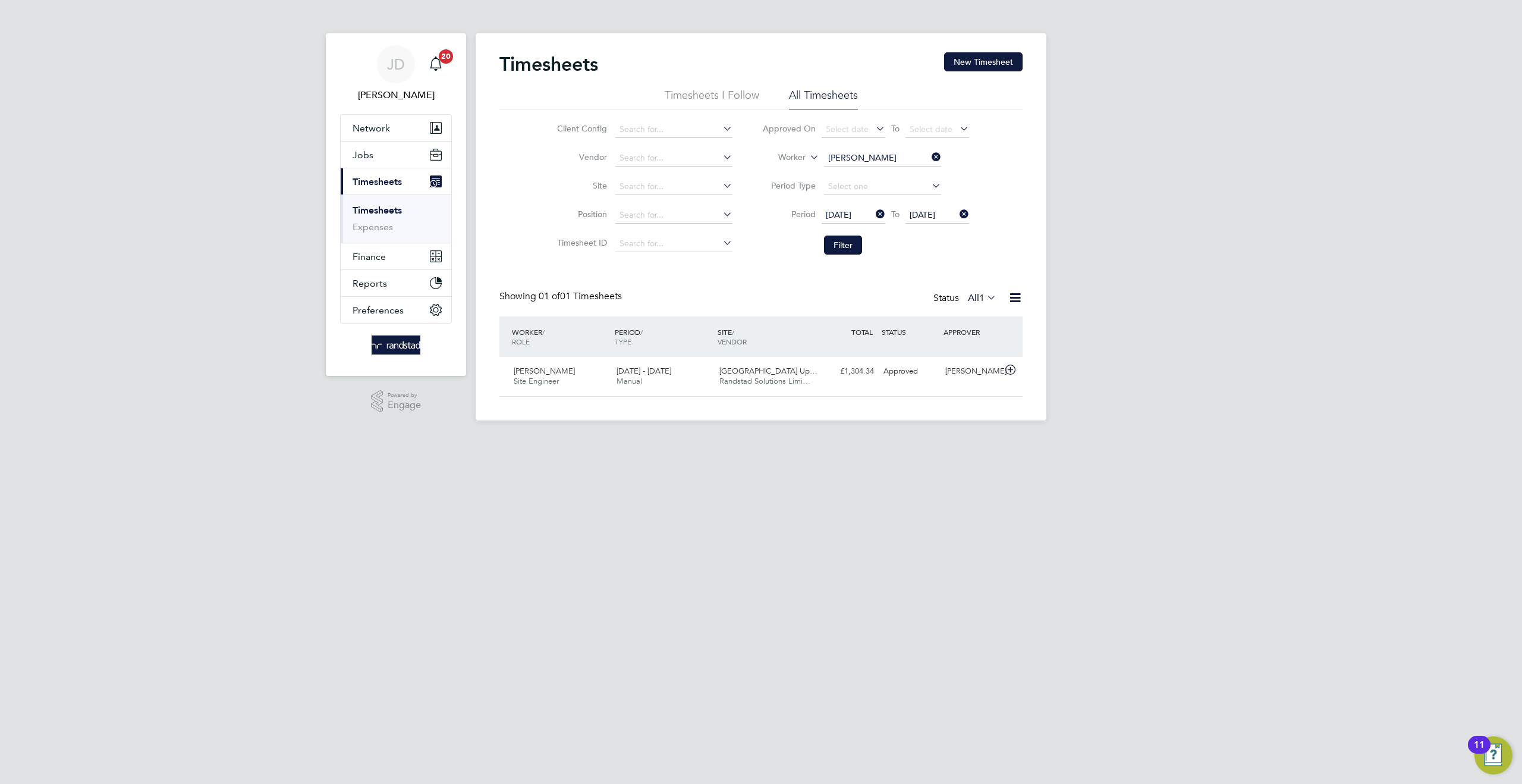
click at [929, 152] on icon at bounding box center [929, 157] width 0 height 17
click at [869, 159] on input at bounding box center [883, 158] width 117 height 17
click at [852, 155] on input "[PERSON_NAME]" at bounding box center [883, 158] width 117 height 17
type input "m"
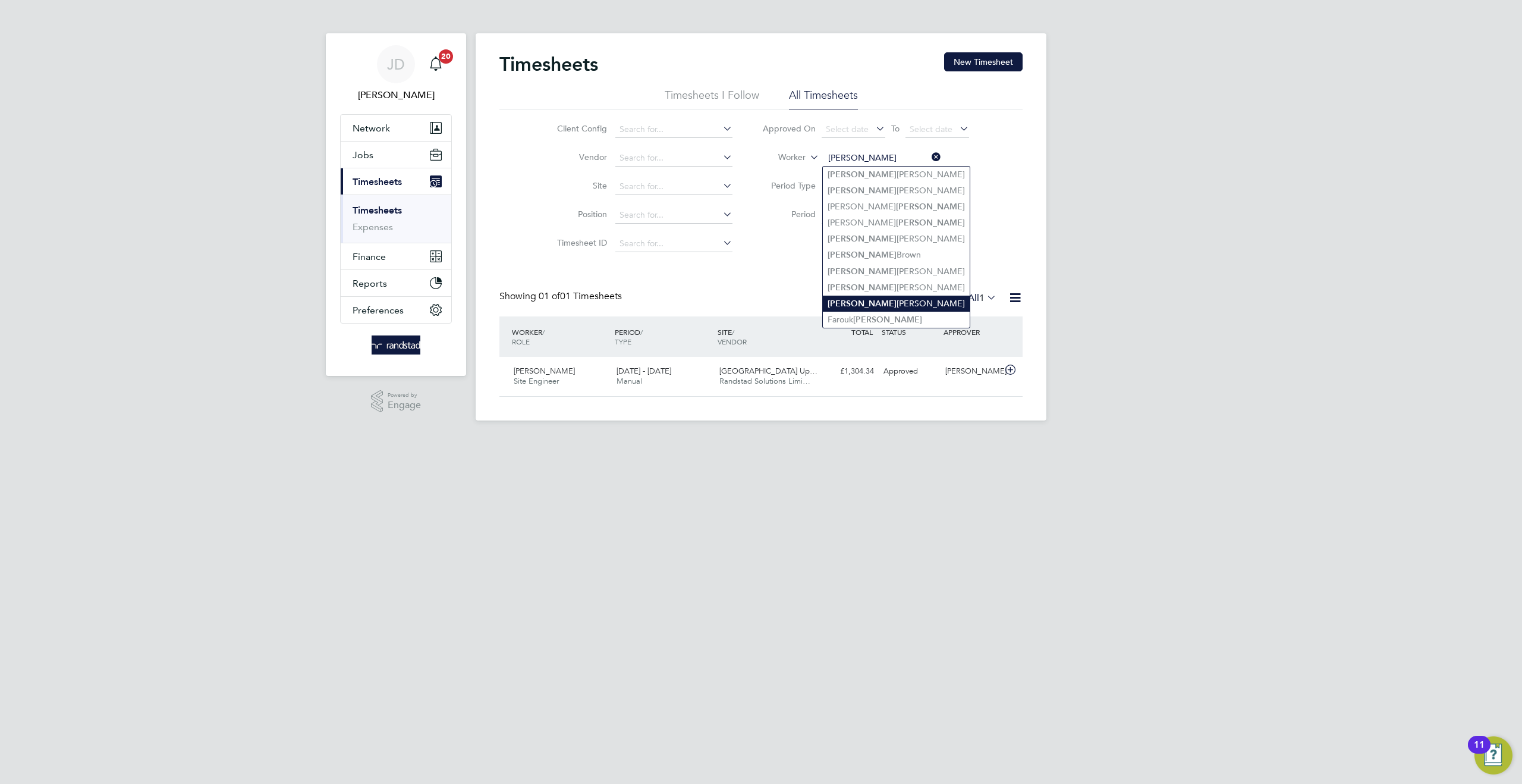
click at [884, 298] on li "[PERSON_NAME]" at bounding box center [896, 303] width 147 height 16
type input "[PERSON_NAME]"
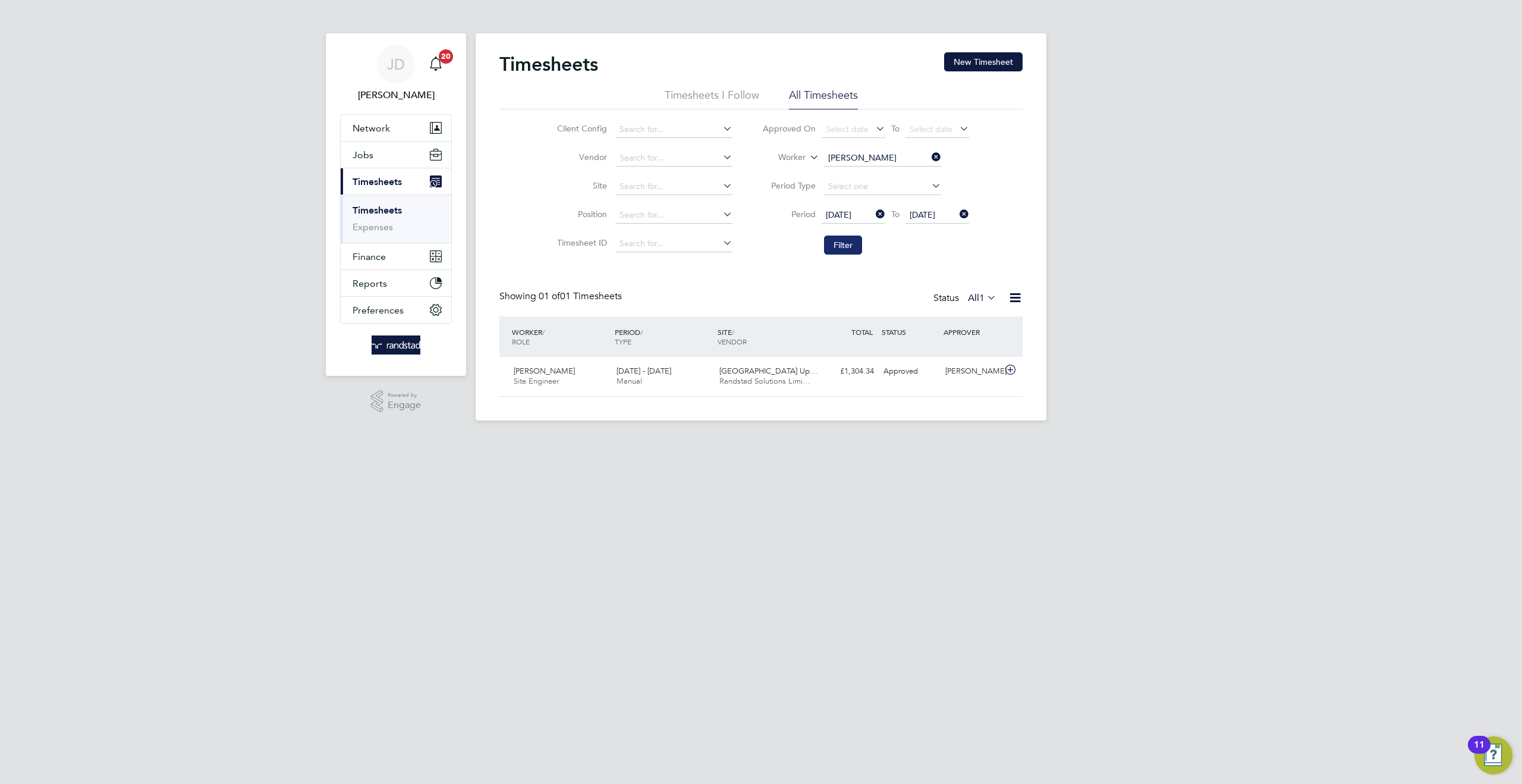
click at [850, 242] on button "Filter" at bounding box center [843, 245] width 38 height 19
click at [791, 256] on li "Filter" at bounding box center [865, 245] width 237 height 31
drag, startPoint x: 1222, startPoint y: 92, endPoint x: 1336, endPoint y: 15, distance: 137.6
click at [1223, 92] on div "[PERSON_NAME] Notifications 20 Applications: Network Team Members Businesses Si…" at bounding box center [761, 220] width 1522 height 440
click at [929, 157] on icon at bounding box center [929, 157] width 0 height 17
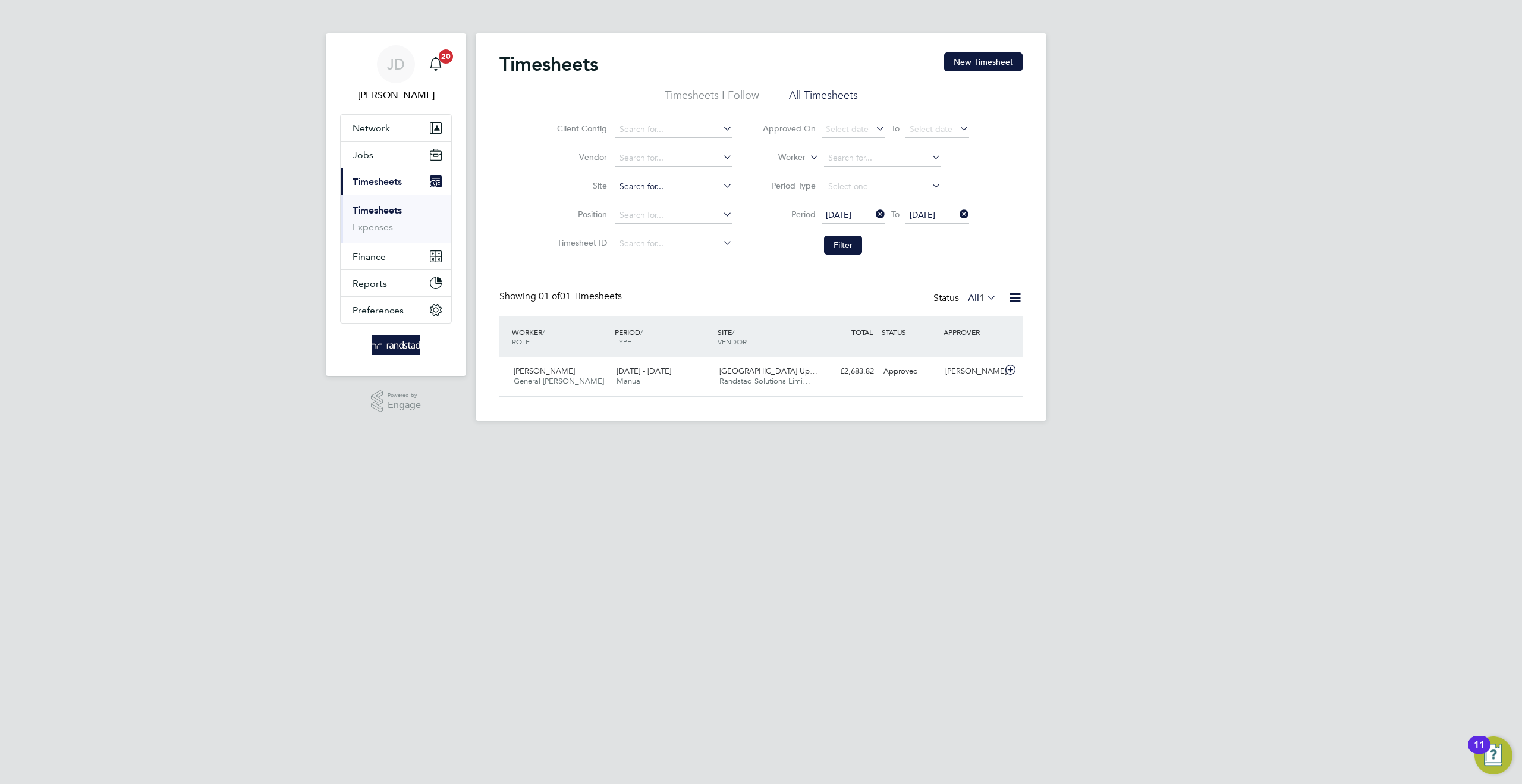
click at [636, 185] on input at bounding box center [674, 187] width 117 height 17
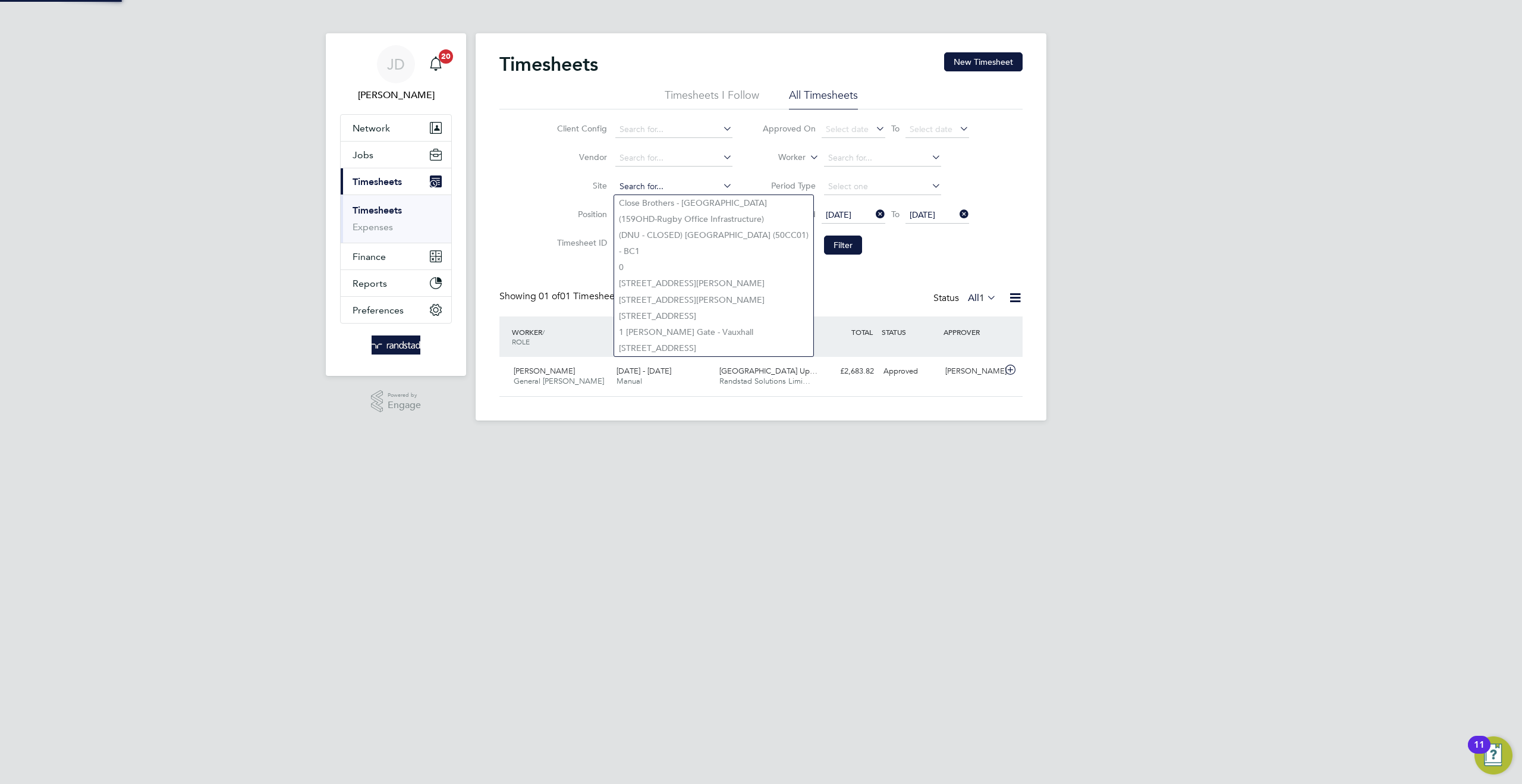
type input "s"
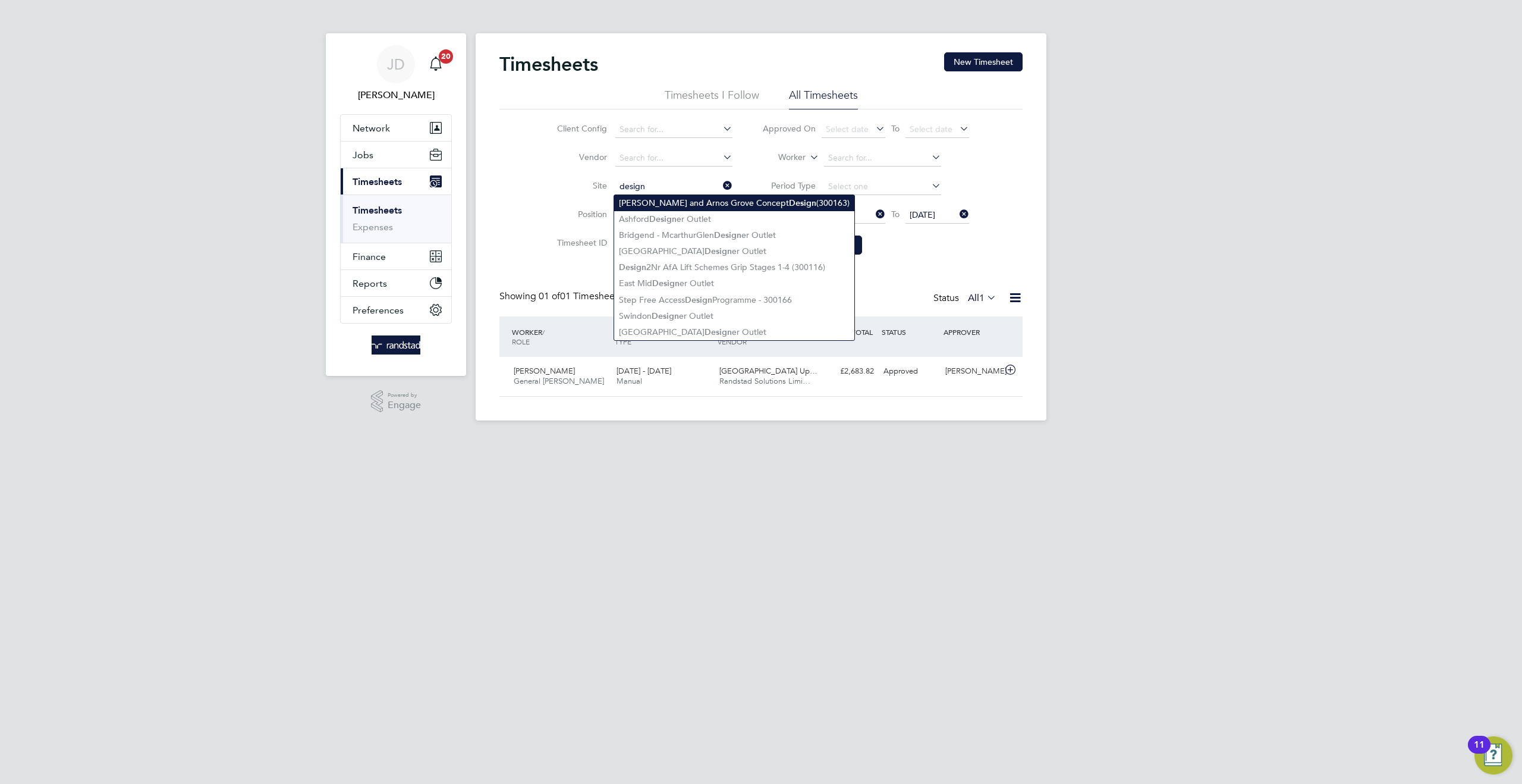
click at [662, 201] on li "[PERSON_NAME] and Arnos Grove Concept Design (300163)" at bounding box center [734, 203] width 240 height 16
type input "[PERSON_NAME] and Arnos Grove Concept Design (300163)"
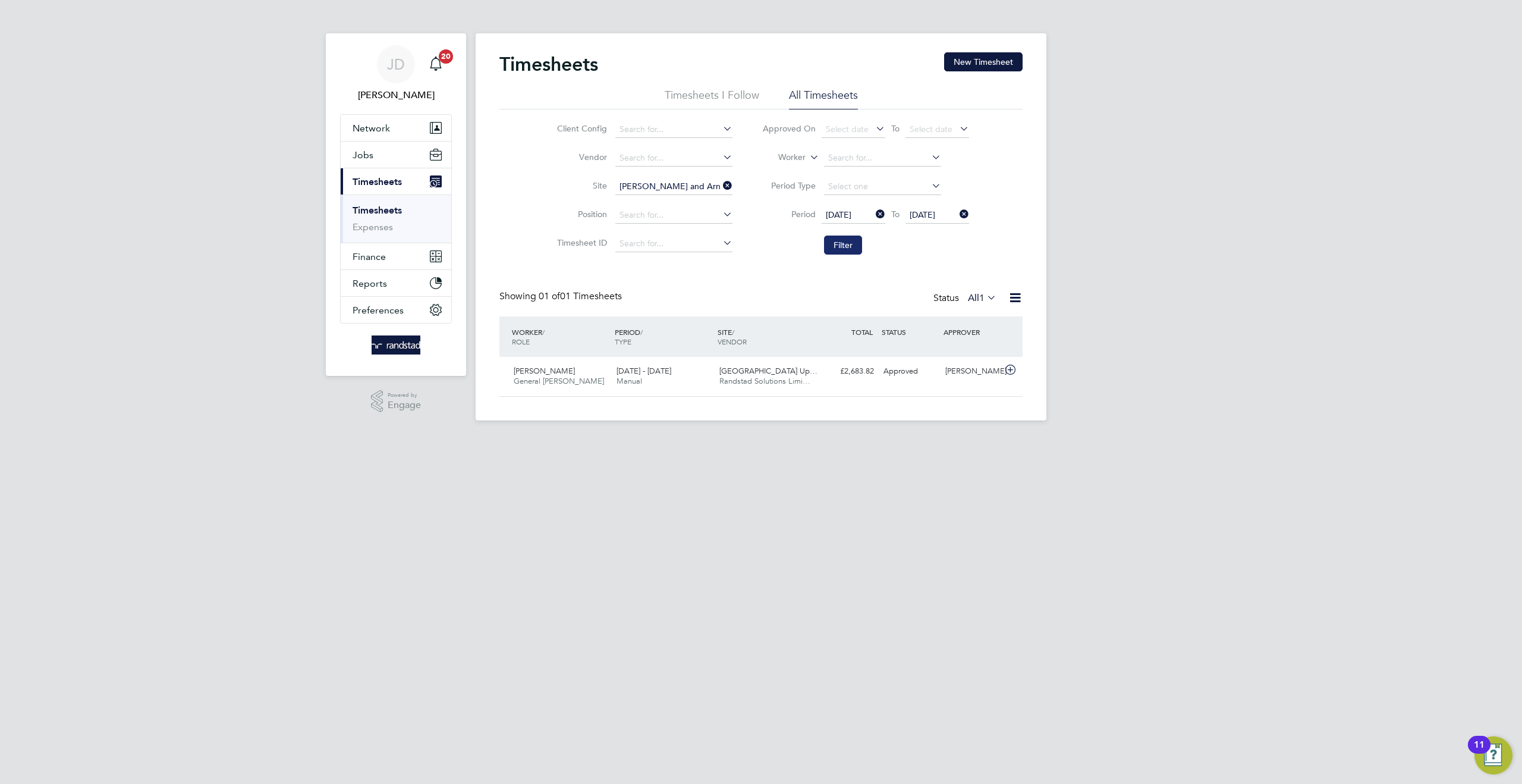
drag, startPoint x: 819, startPoint y: 227, endPoint x: 836, endPoint y: 248, distance: 27.0
click at [820, 227] on li "Period [DATE] To [DATE]" at bounding box center [865, 216] width 237 height 29
click at [843, 253] on button "Filter" at bounding box center [843, 245] width 38 height 19
click at [851, 249] on button "Filter" at bounding box center [843, 245] width 38 height 19
click at [847, 244] on button "Filter" at bounding box center [843, 245] width 38 height 19
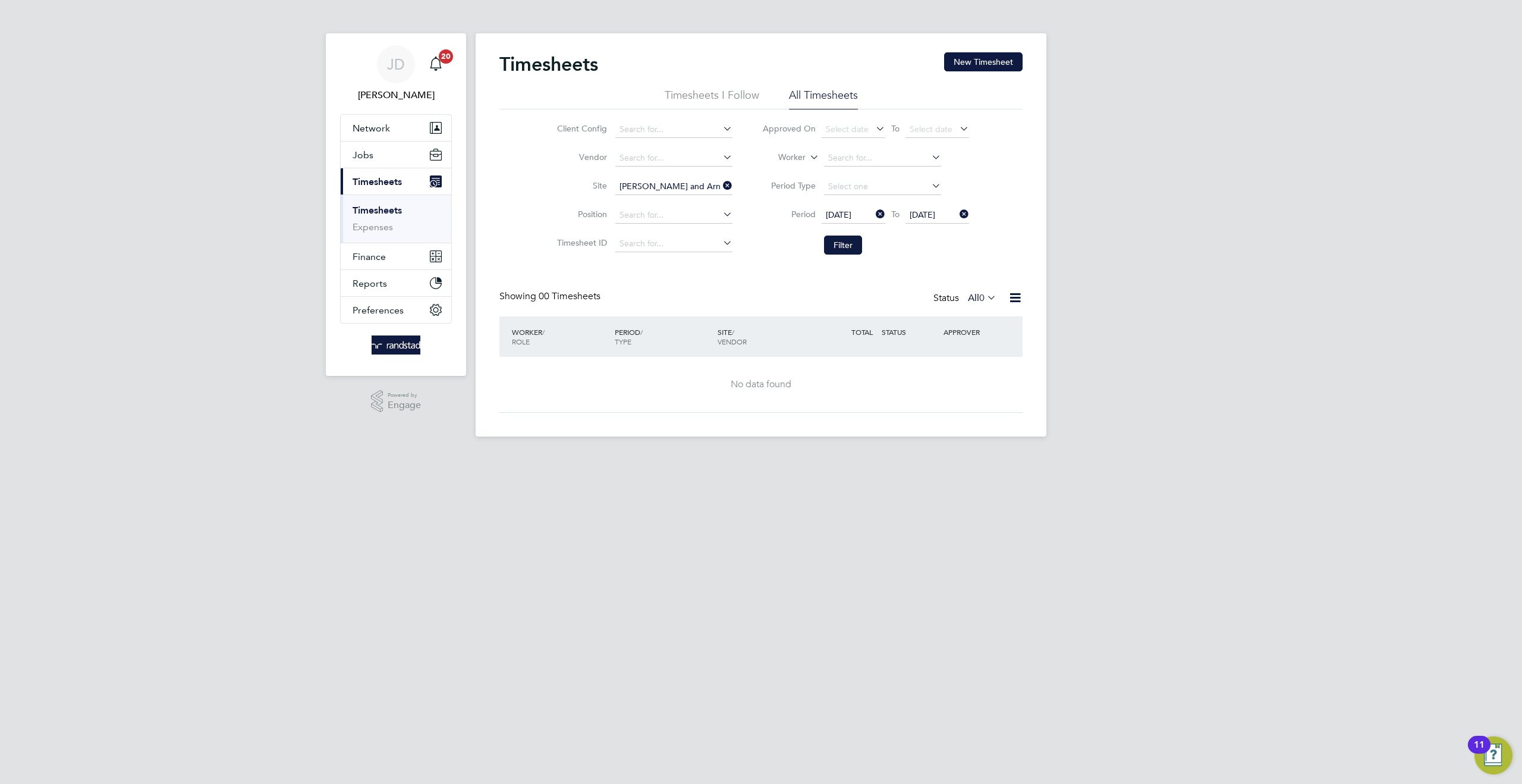
drag, startPoint x: 725, startPoint y: 179, endPoint x: 718, endPoint y: 183, distance: 8.1
click at [721, 179] on icon at bounding box center [721, 185] width 0 height 17
click at [638, 181] on input at bounding box center [674, 187] width 117 height 17
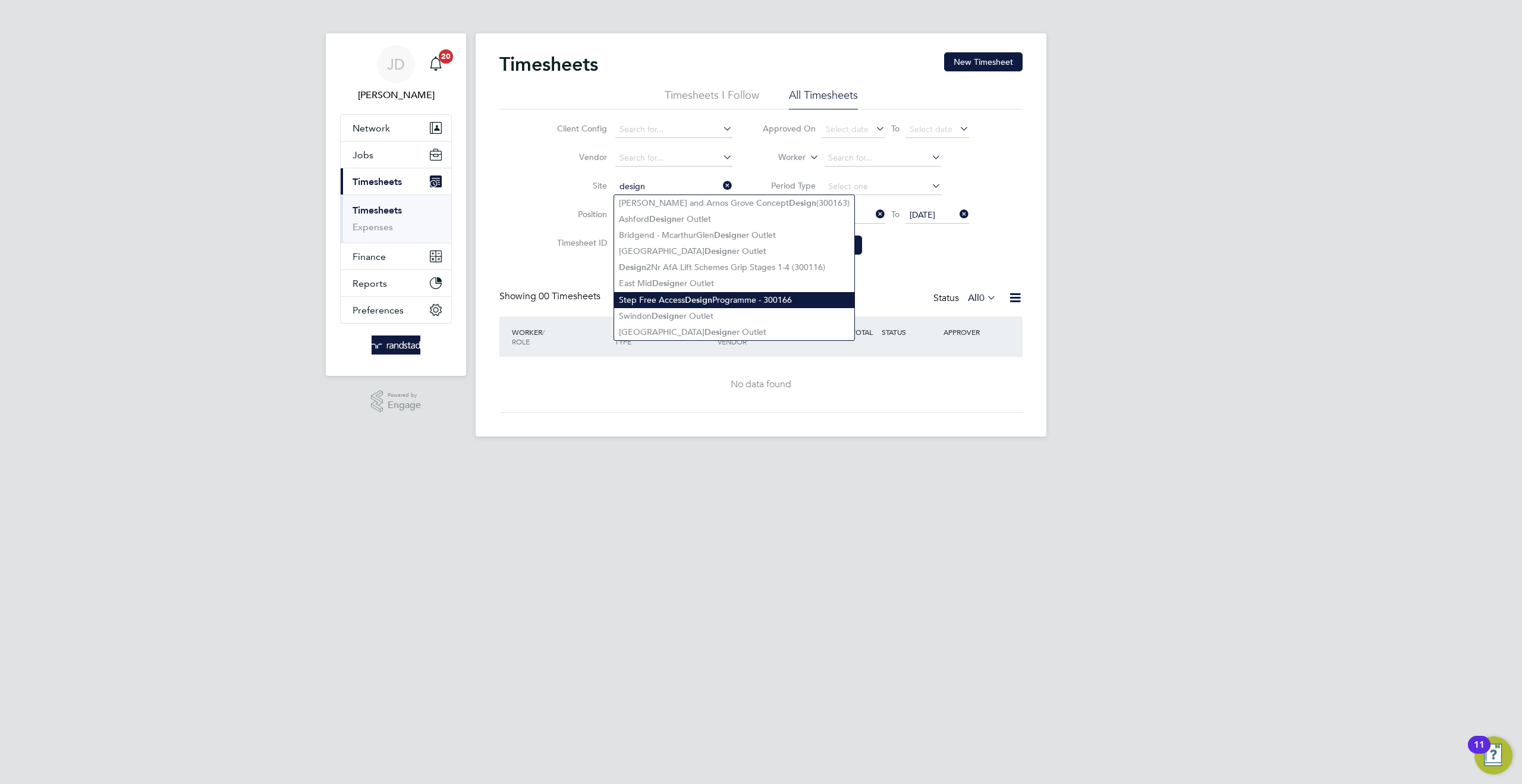
click at [692, 297] on b "Design" at bounding box center [698, 300] width 27 height 10
type input "Step Free Access Design Programme - 300166"
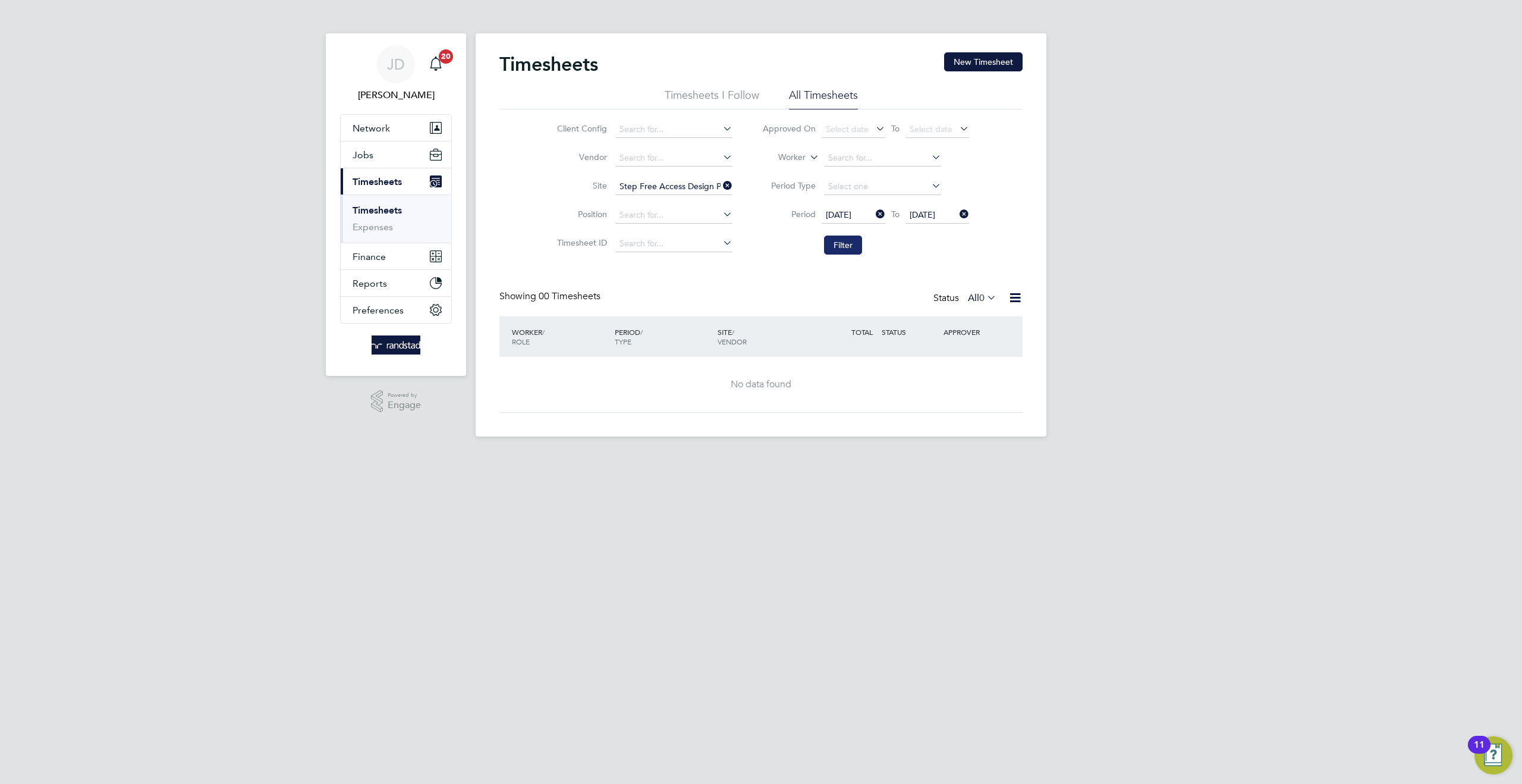
click at [830, 243] on button "Filter" at bounding box center [843, 245] width 38 height 19
